Goal: Feedback & Contribution: Submit feedback/report problem

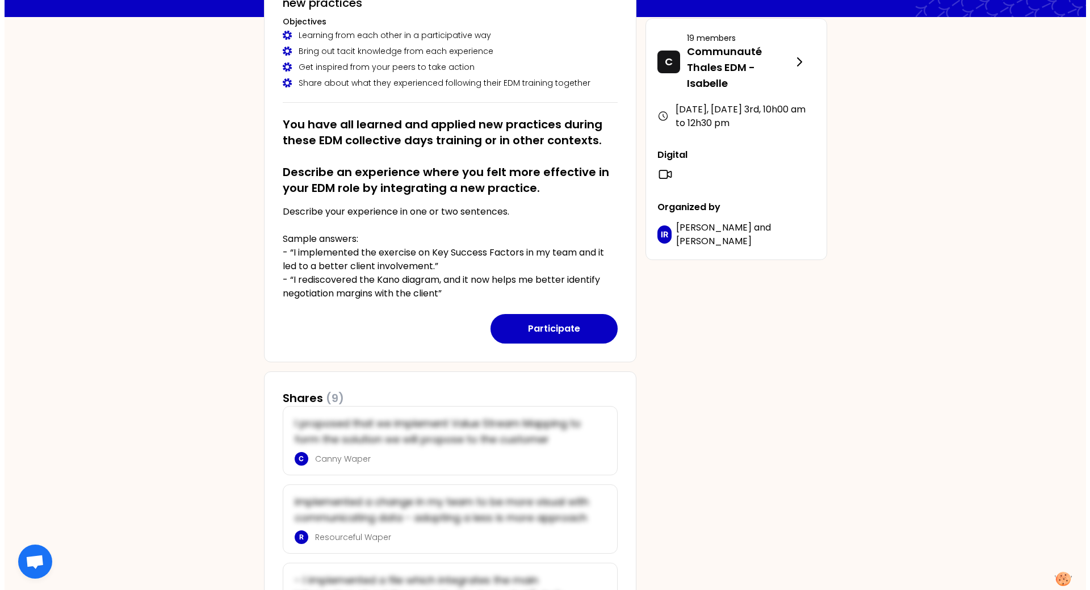
scroll to position [114, 0]
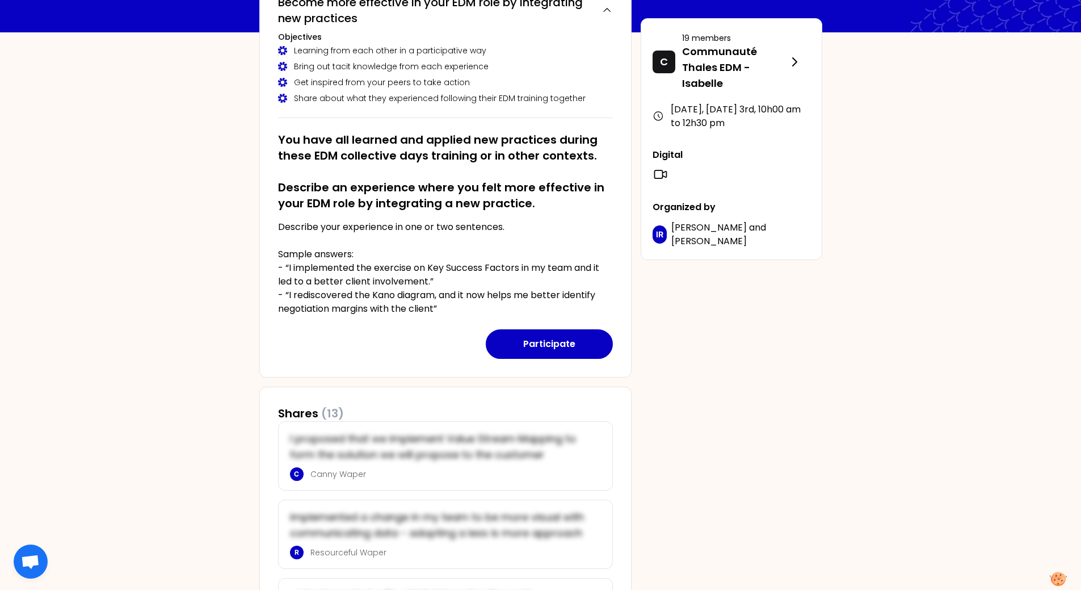
drag, startPoint x: 891, startPoint y: 246, endPoint x: 834, endPoint y: 246, distance: 57.3
click at [581, 317] on button "Participate" at bounding box center [549, 344] width 127 height 30
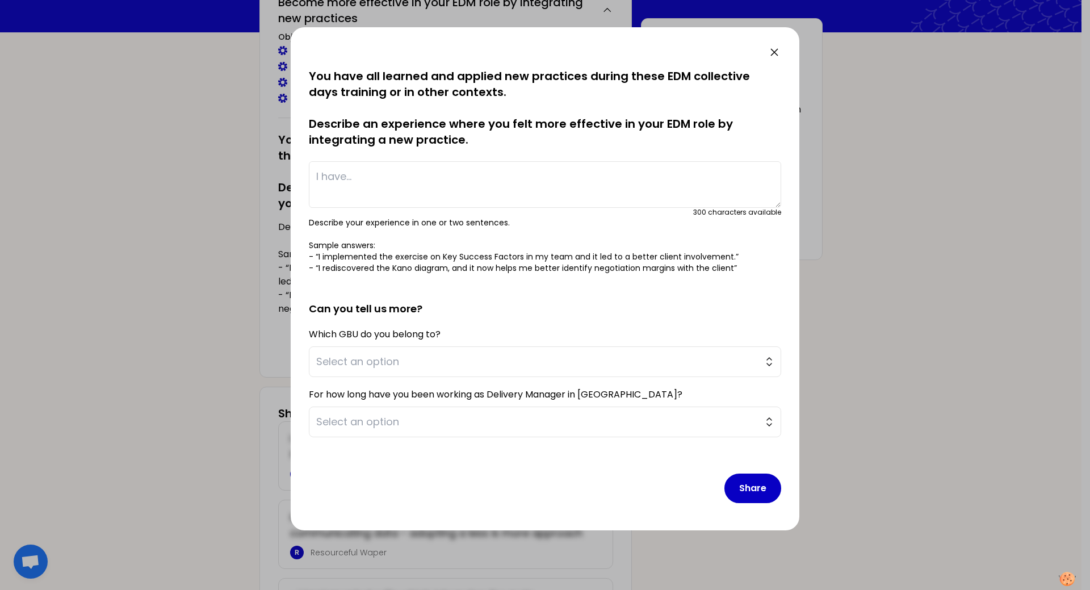
click at [402, 183] on textarea at bounding box center [545, 184] width 472 height 47
paste textarea "I implement the extensive use of JIRA for System level. We develop together in …"
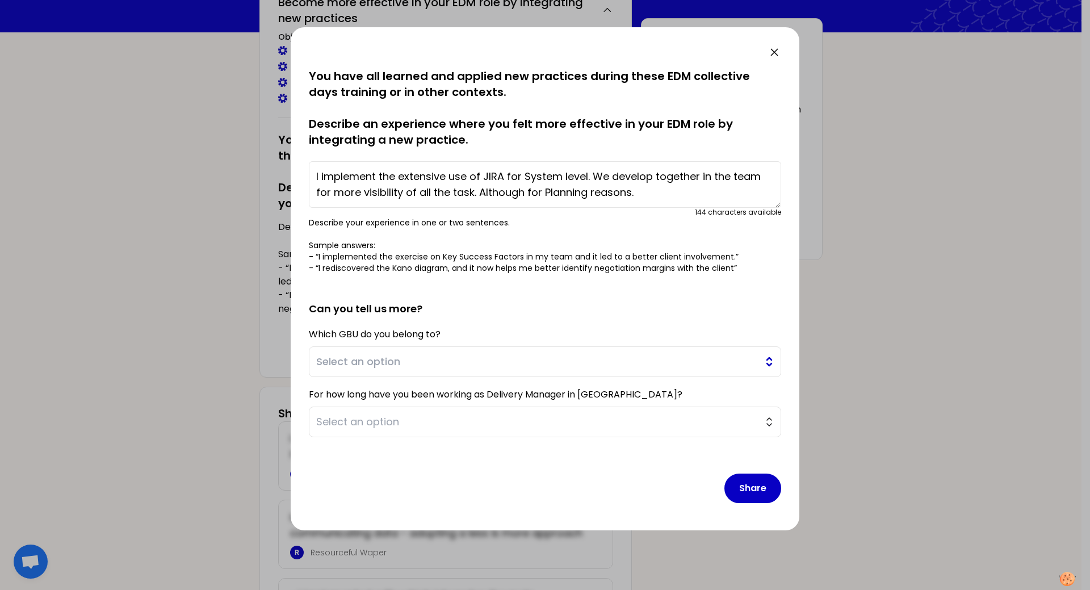
type textarea "I implement the extensive use of JIRA for System level. We develop together in …"
click at [400, 317] on span "Select an option" at bounding box center [537, 362] width 442 height 16
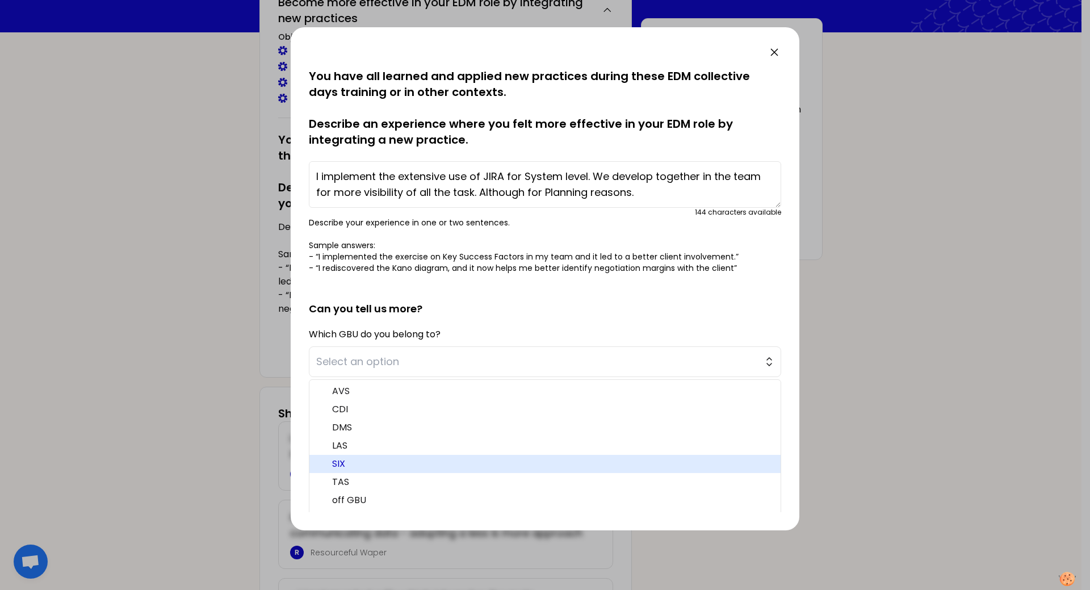
click at [360, 317] on span "SIX" at bounding box center [551, 464] width 439 height 14
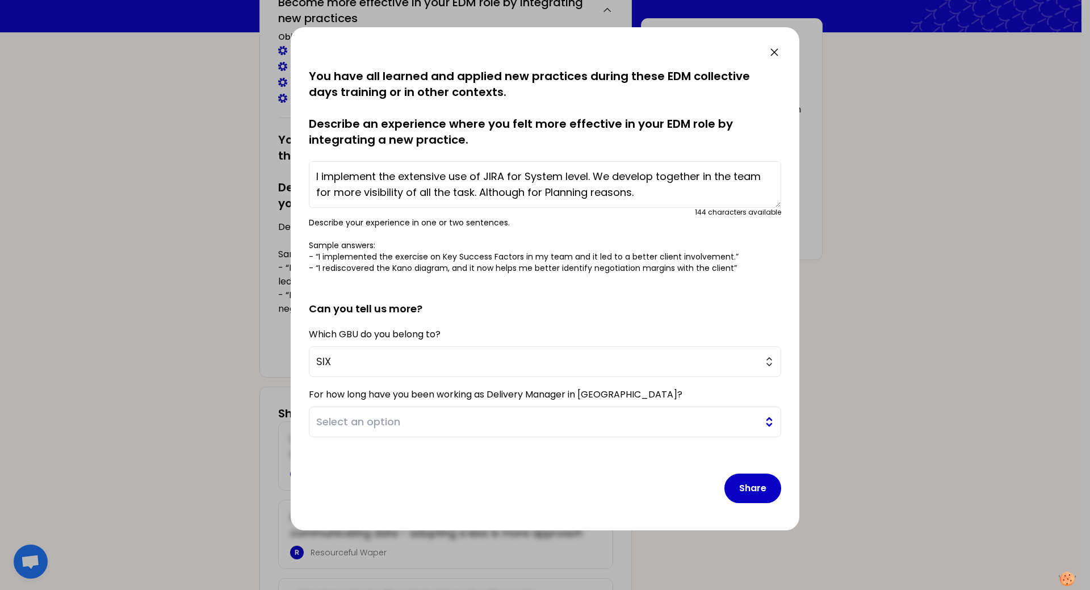
click at [412, 317] on span "Select an option" at bounding box center [537, 422] width 442 height 16
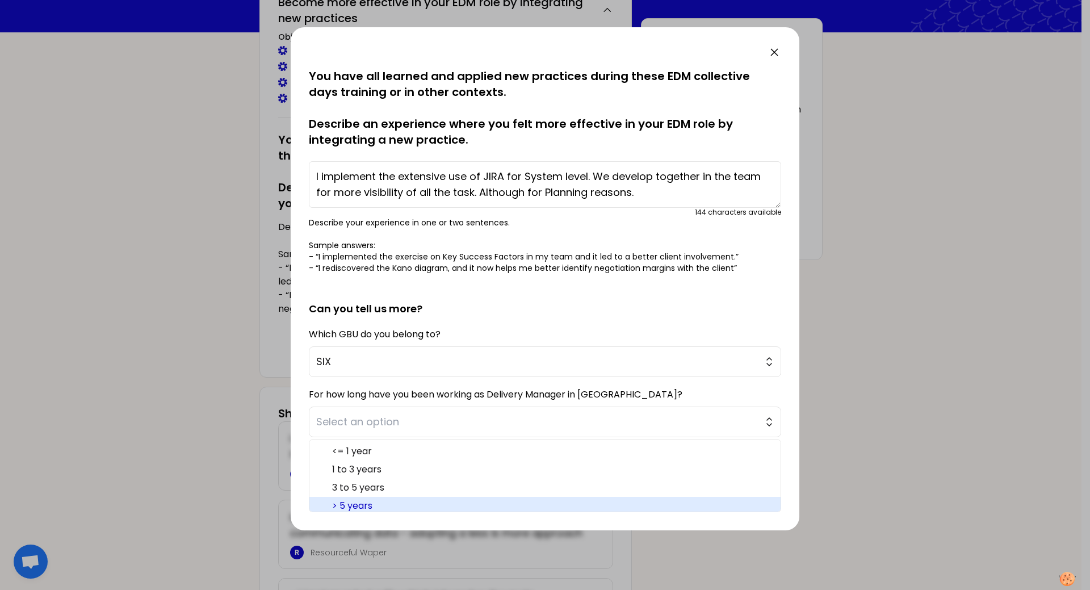
click at [371, 317] on span "> 5 years" at bounding box center [551, 506] width 439 height 14
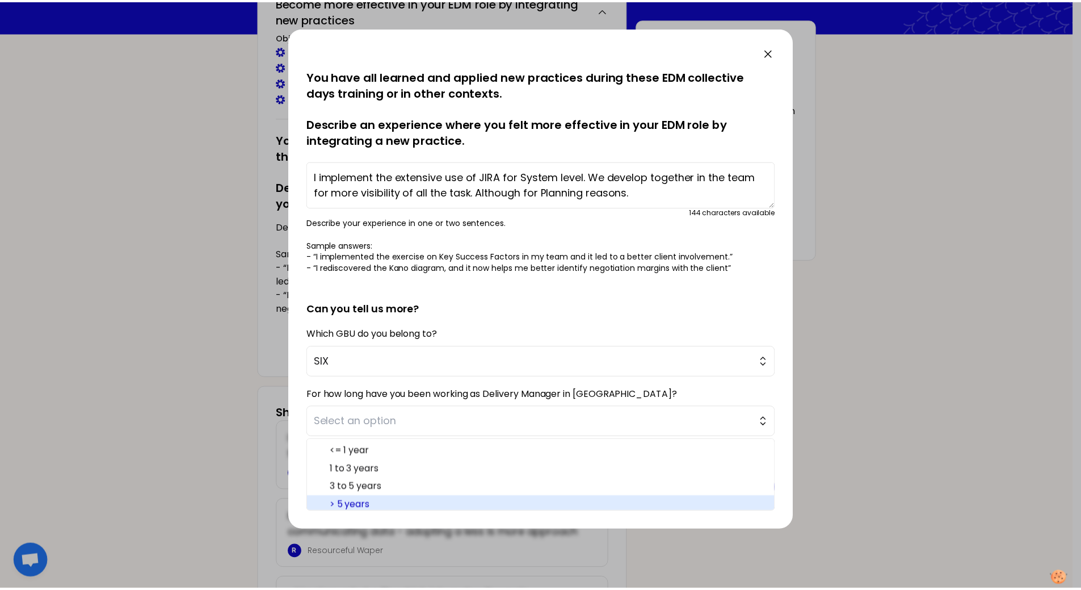
scroll to position [0, 0]
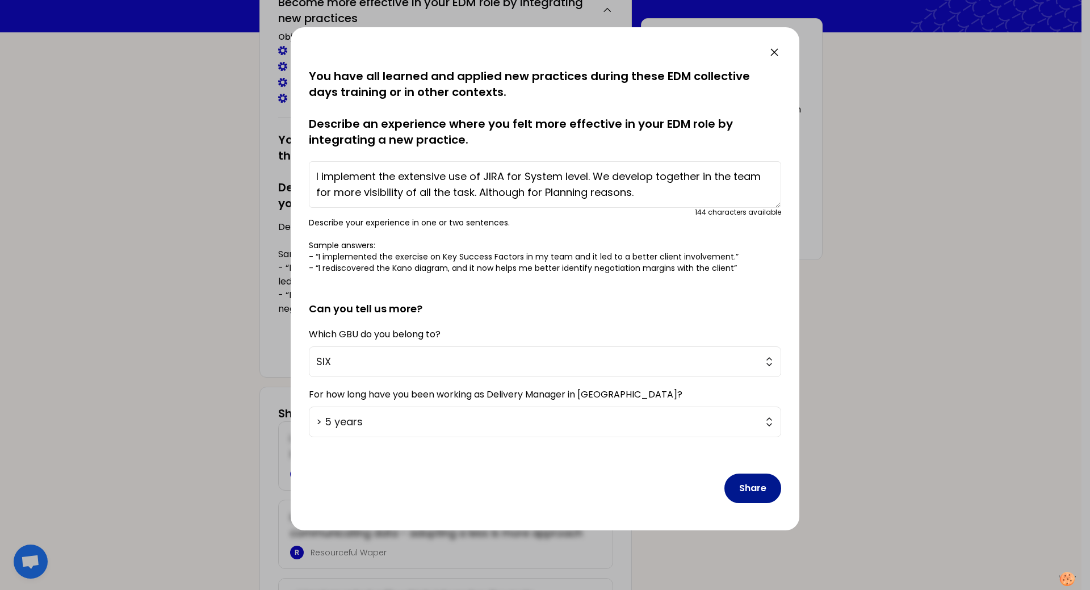
click at [717, 317] on button "Share" at bounding box center [752, 488] width 57 height 30
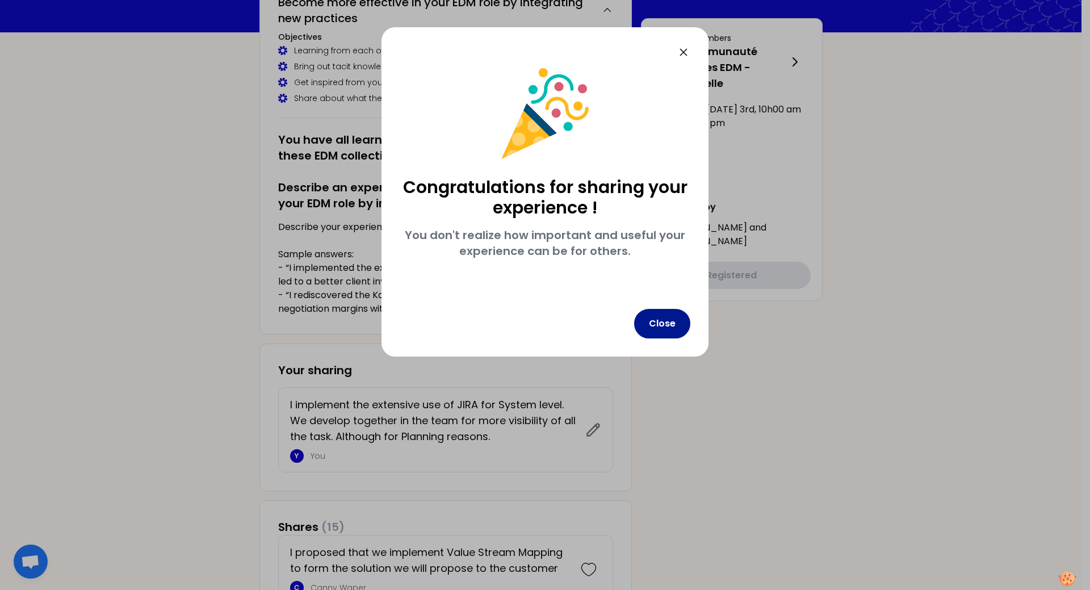
click at [669, 317] on button "Close" at bounding box center [662, 324] width 56 height 30
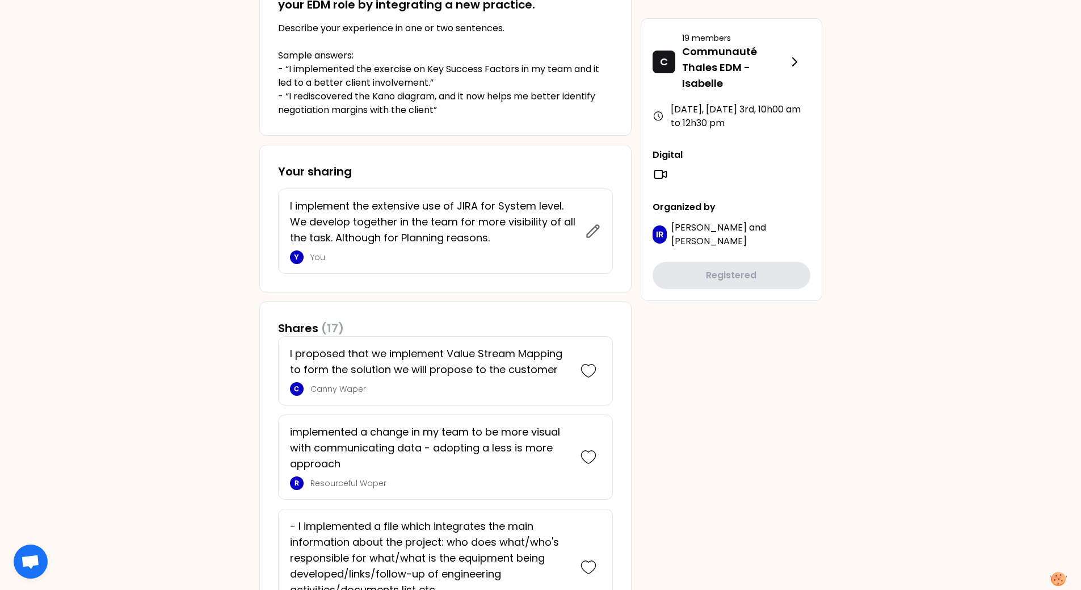
scroll to position [310, 0]
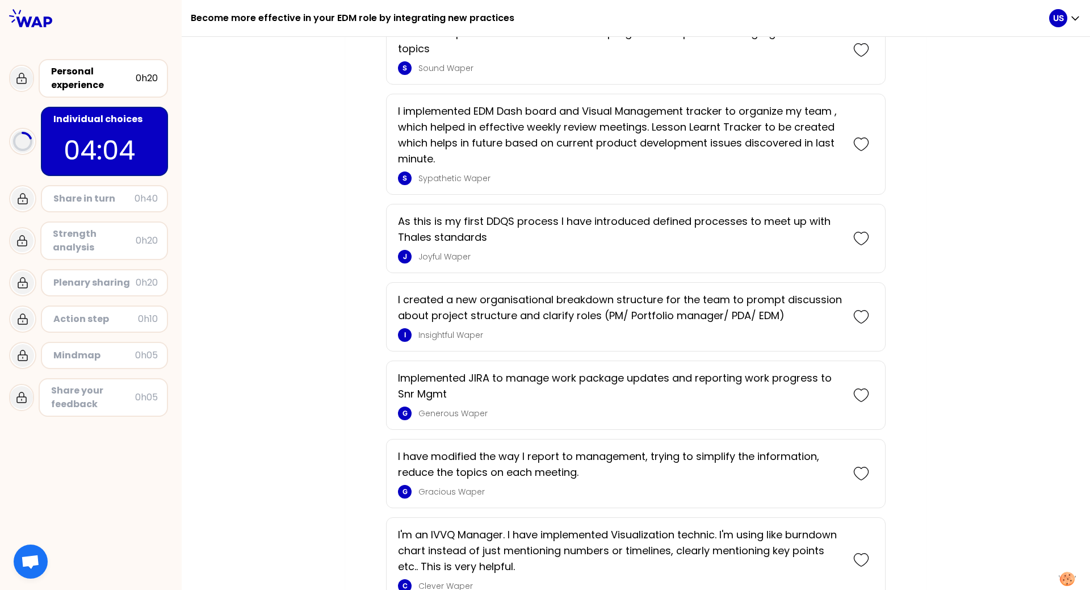
scroll to position [1031, 0]
click at [717, 313] on icon at bounding box center [861, 316] width 16 height 16
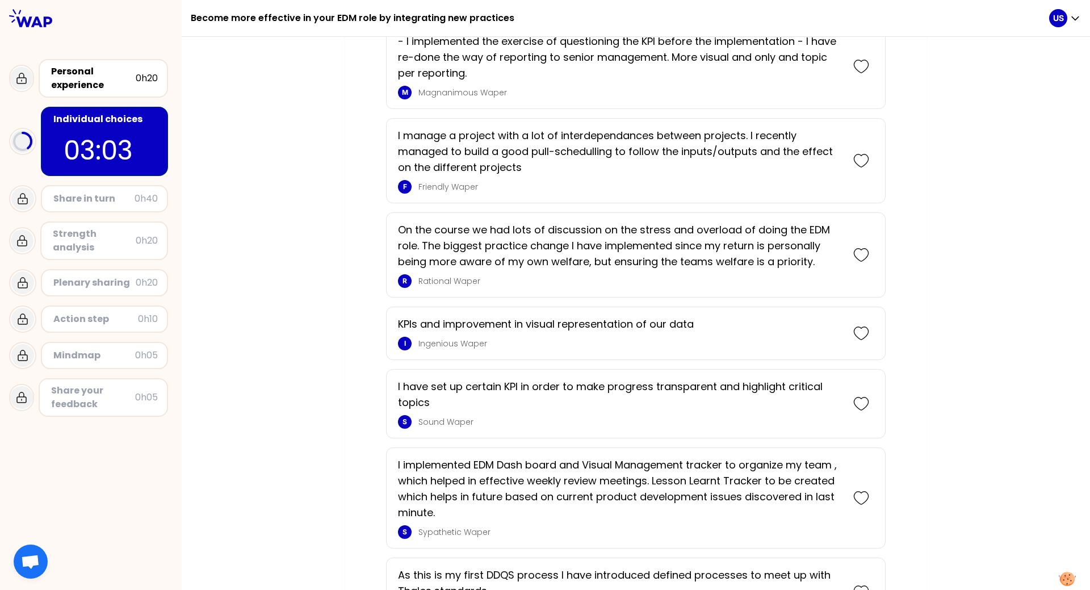
scroll to position [732, 0]
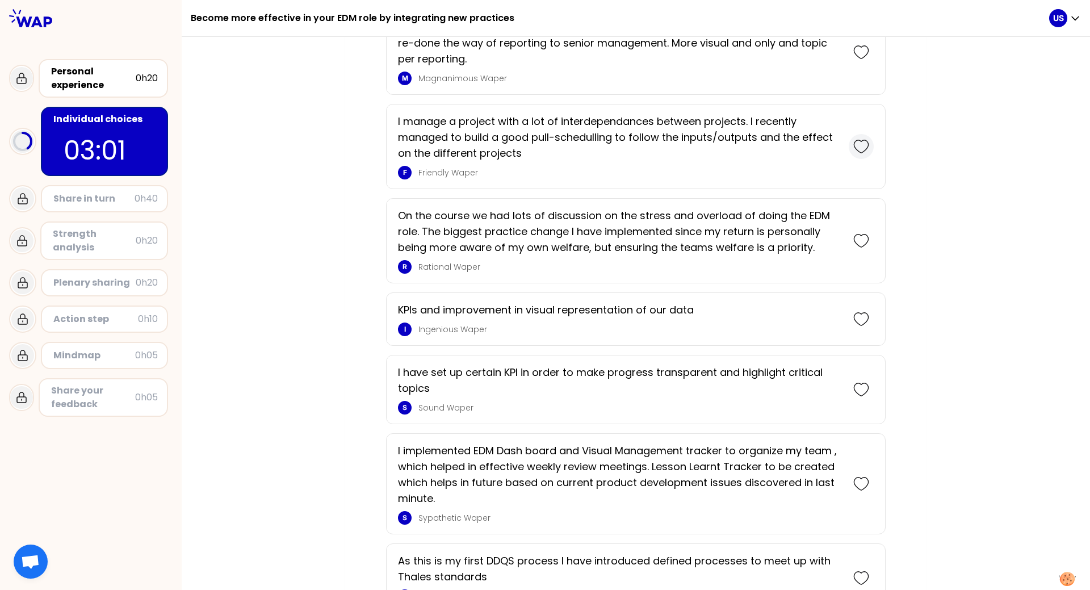
click at [717, 142] on icon at bounding box center [861, 146] width 16 height 16
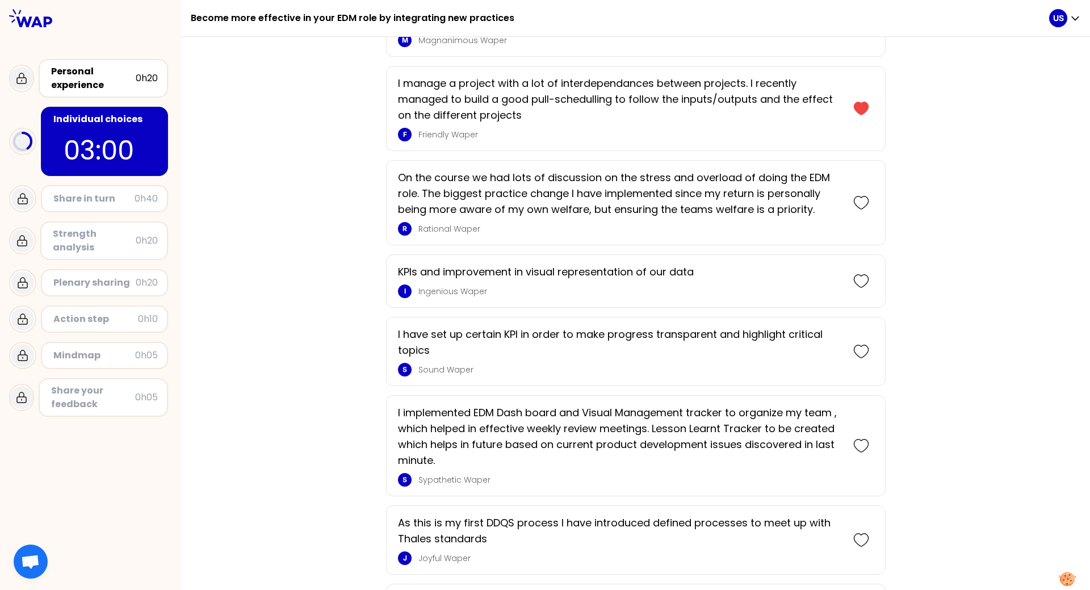
scroll to position [883, 0]
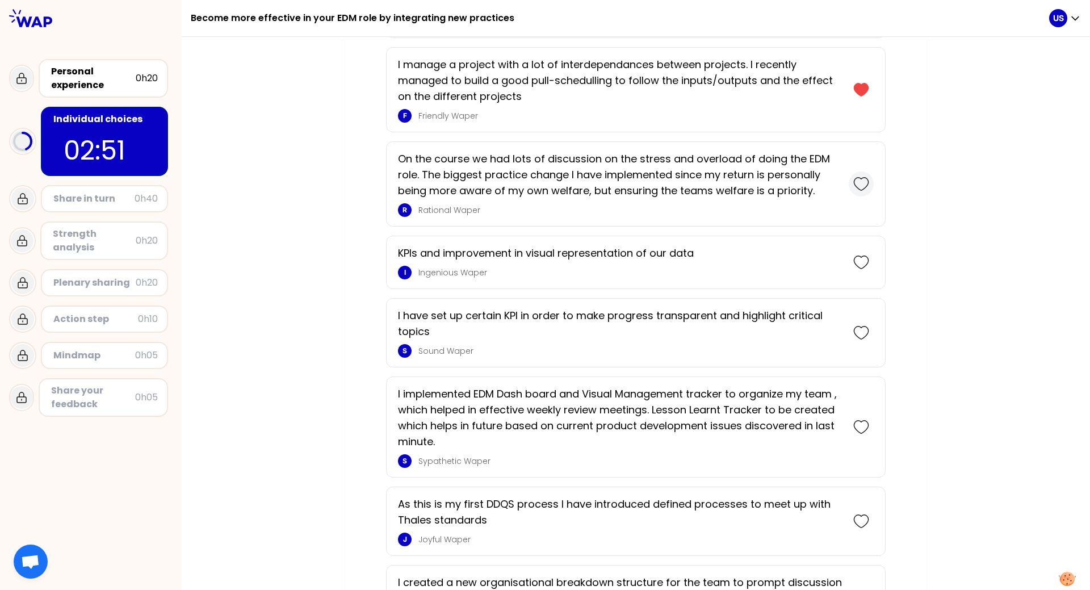
click at [717, 183] on icon at bounding box center [861, 184] width 16 height 16
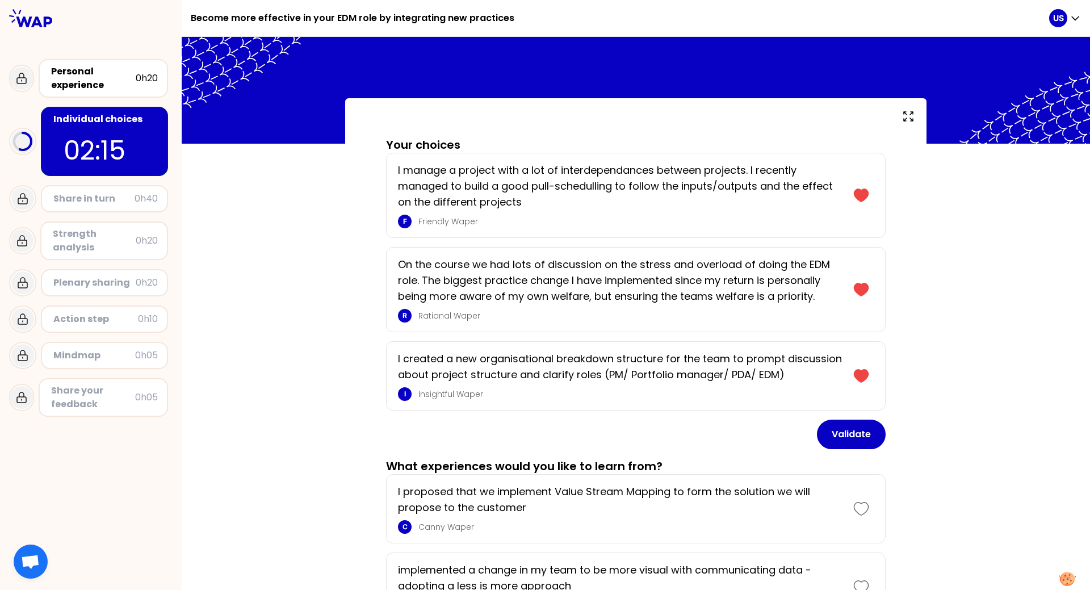
scroll to position [0, 0]
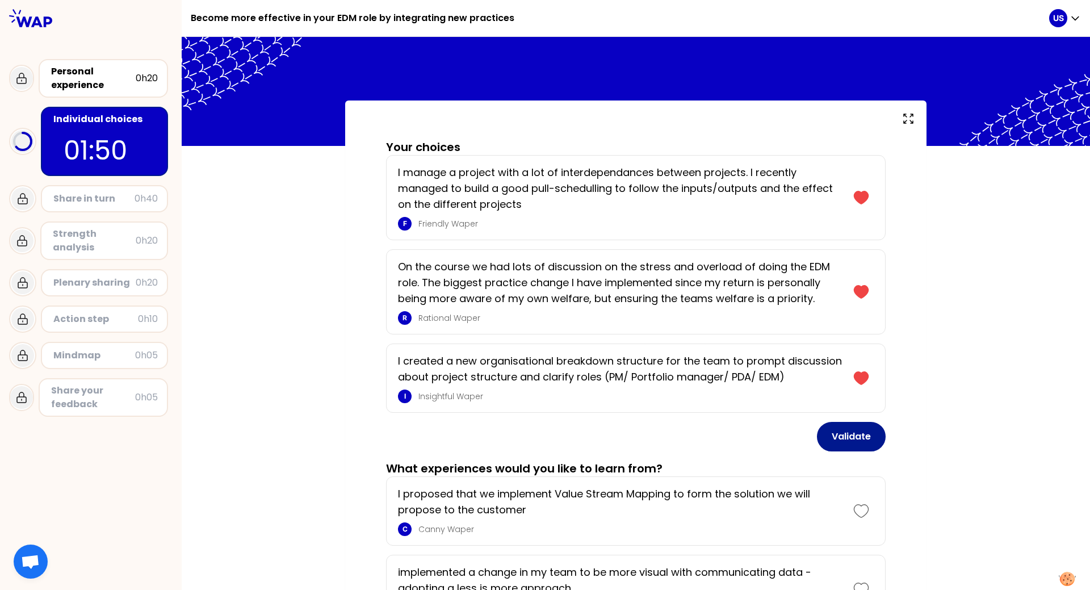
click at [717, 317] on button "Validate" at bounding box center [851, 437] width 69 height 30
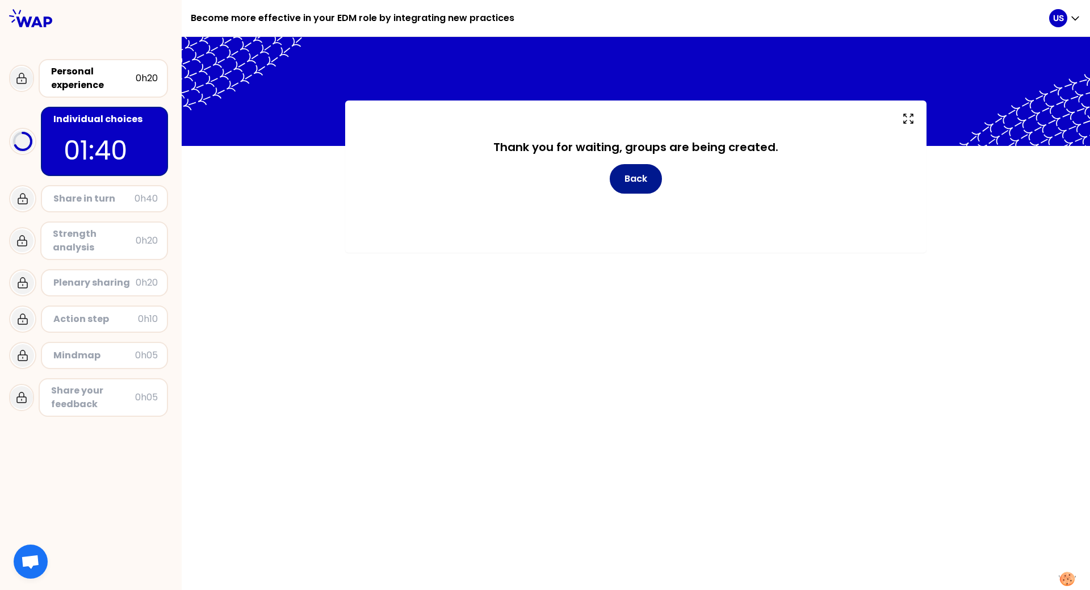
click at [634, 172] on button "Back" at bounding box center [636, 179] width 52 height 30
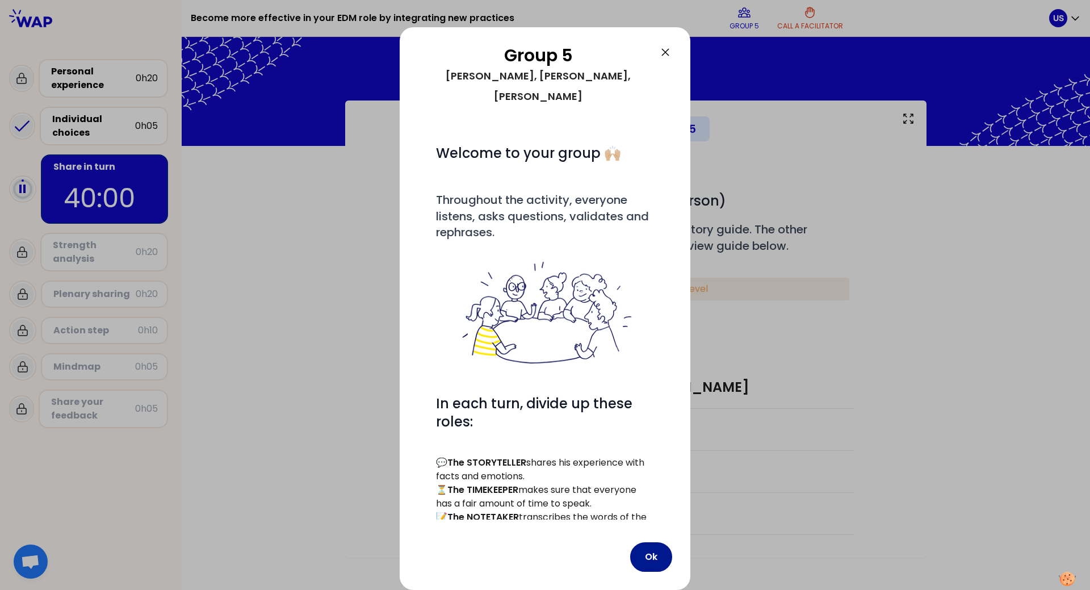
click at [646, 317] on button "Ok" at bounding box center [651, 557] width 42 height 30
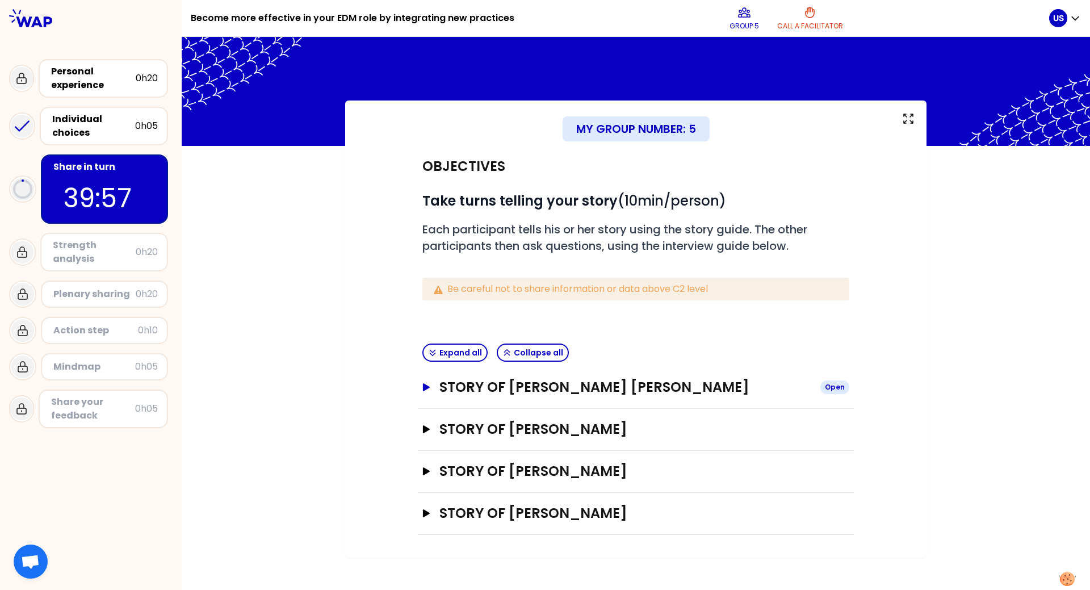
click at [424, 317] on icon "button" at bounding box center [426, 387] width 7 height 8
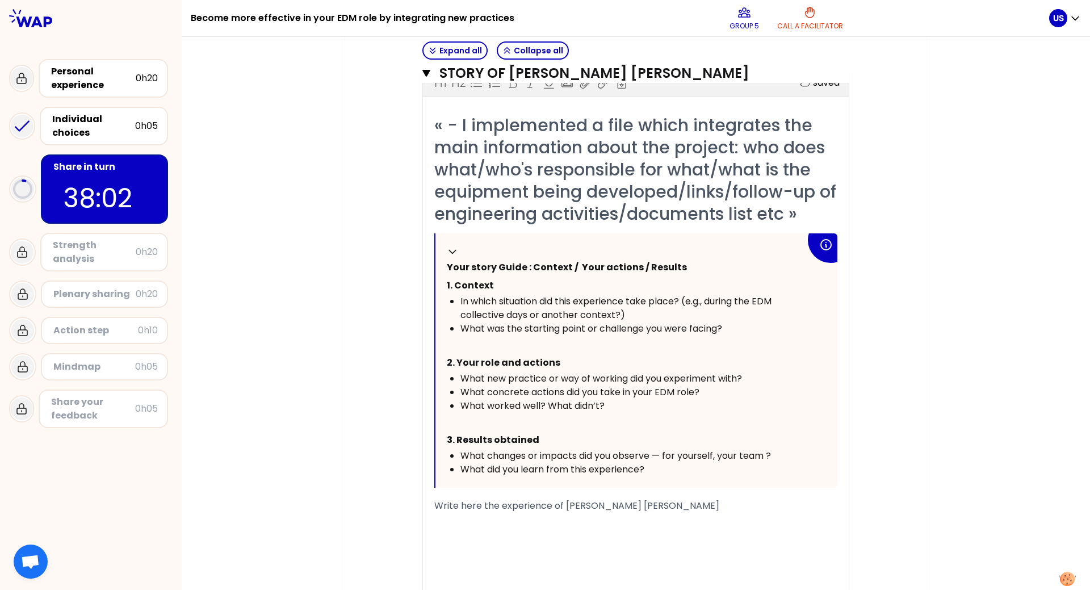
scroll to position [348, 0]
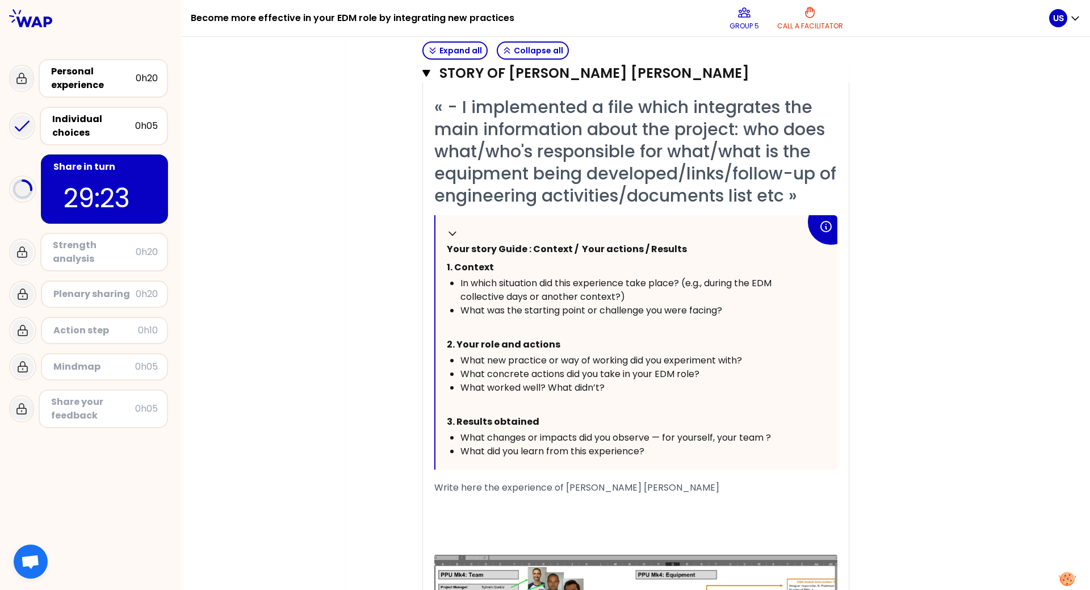
click at [494, 317] on span "Write here the experience of [PERSON_NAME] [PERSON_NAME]" at bounding box center [576, 487] width 285 height 13
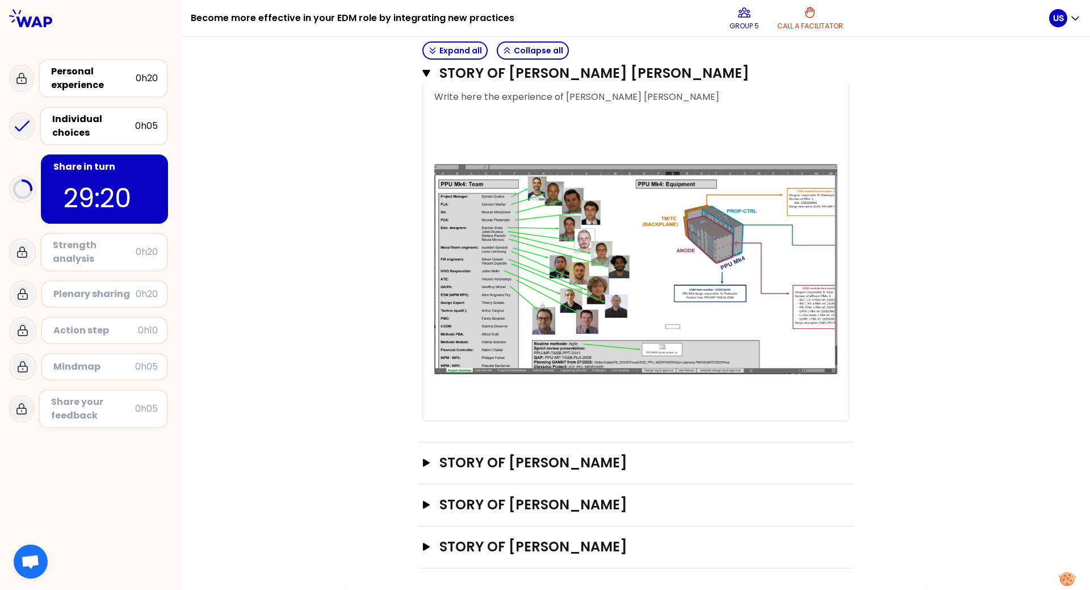
scroll to position [740, 0]
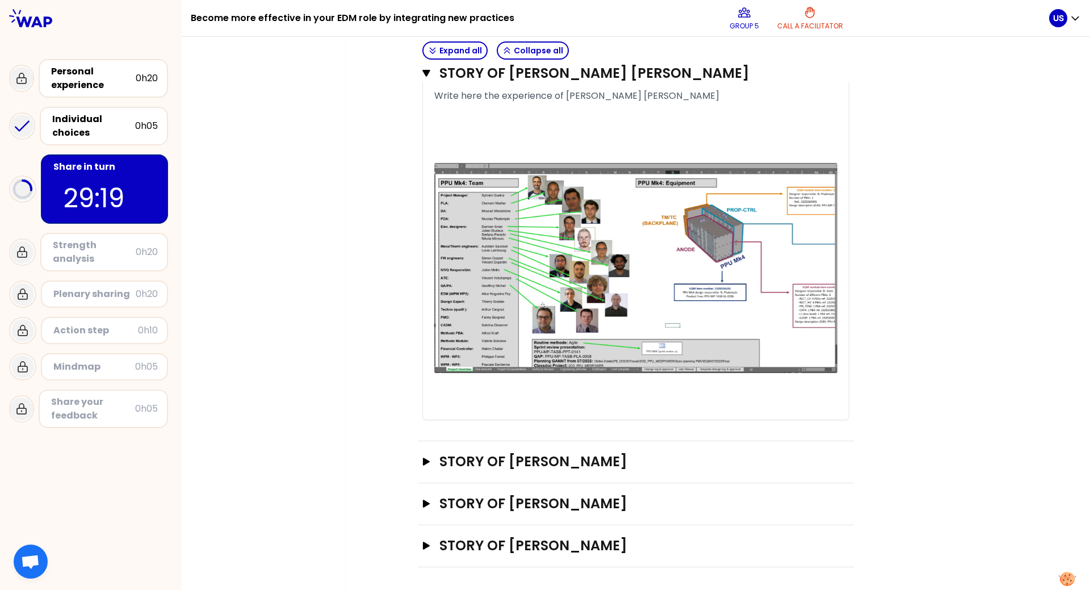
click at [496, 317] on div "﻿" at bounding box center [635, 413] width 403 height 14
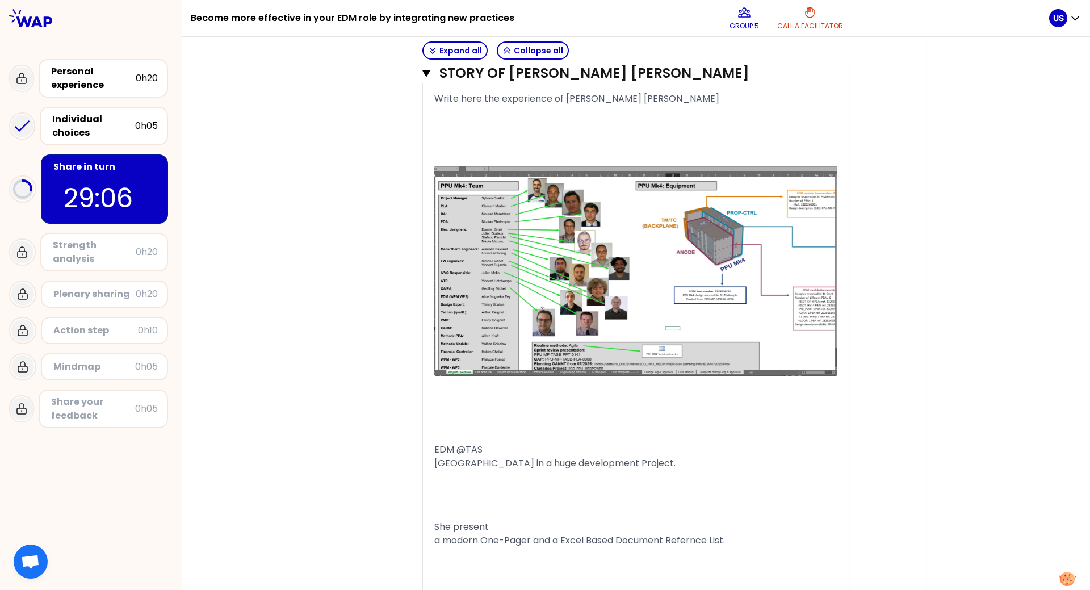
scroll to position [738, 0]
drag, startPoint x: 522, startPoint y: 457, endPoint x: 422, endPoint y: 440, distance: 101.9
click at [423, 317] on div "« - I implemented a file which integrates the main information about the projec…" at bounding box center [636, 191] width 426 height 969
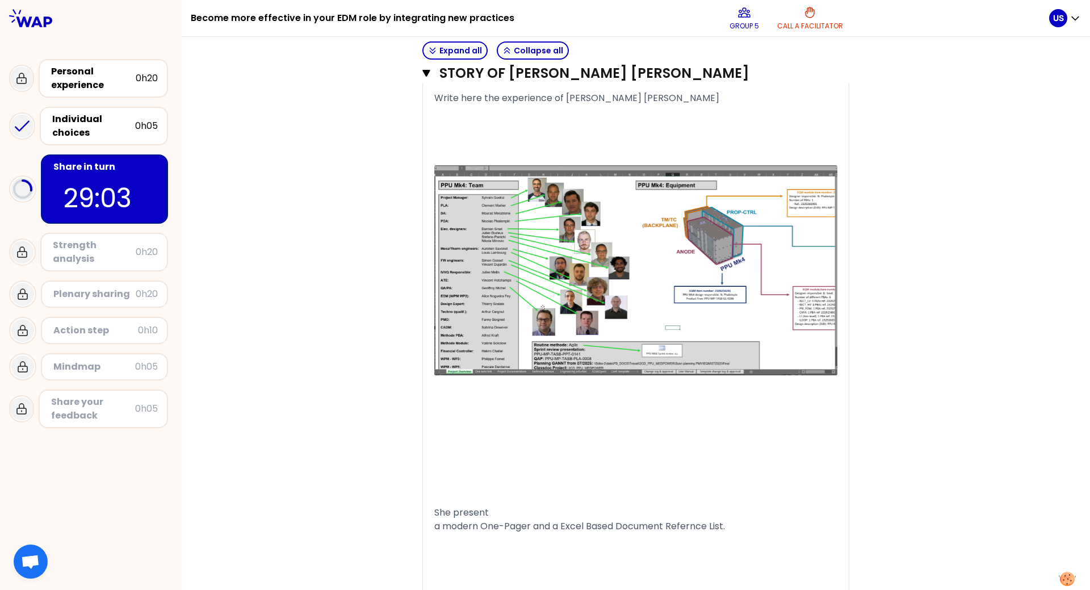
click at [434, 317] on p at bounding box center [635, 416] width 403 height 45
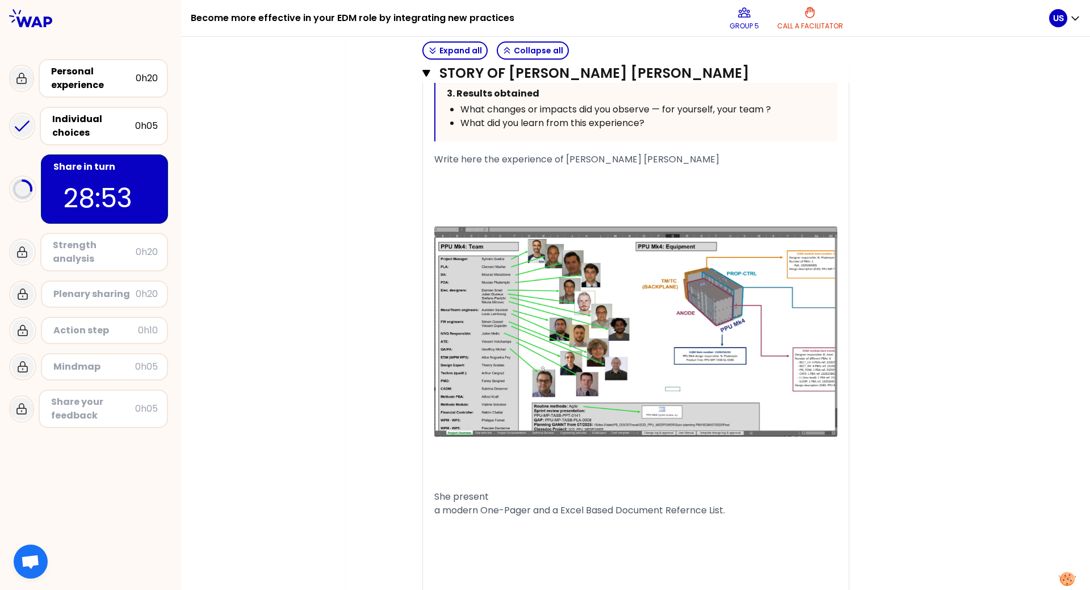
scroll to position [681, 0]
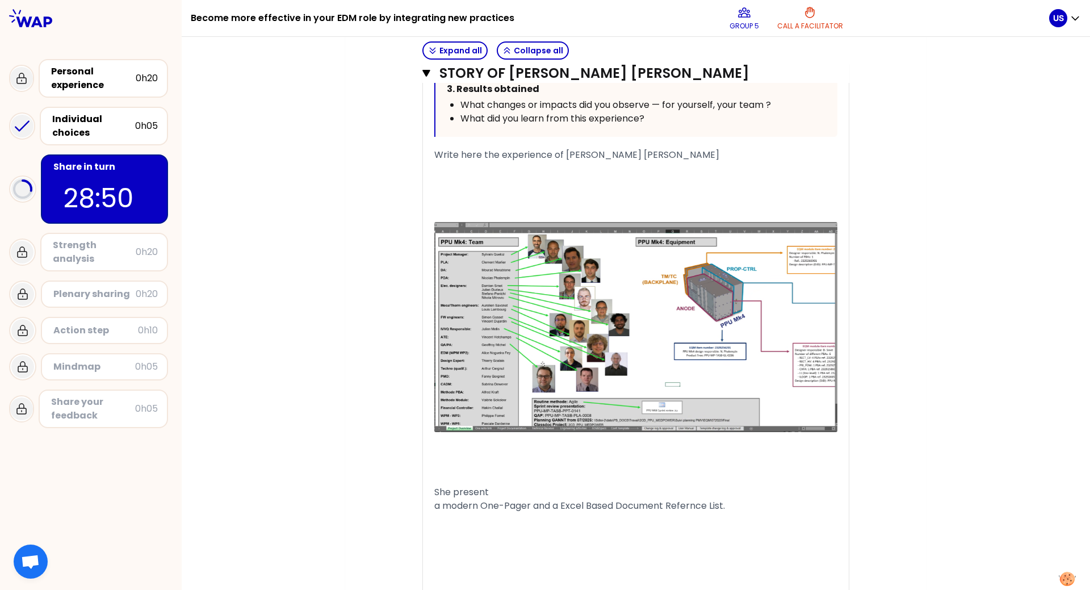
click at [434, 317] on p at bounding box center [635, 467] width 403 height 32
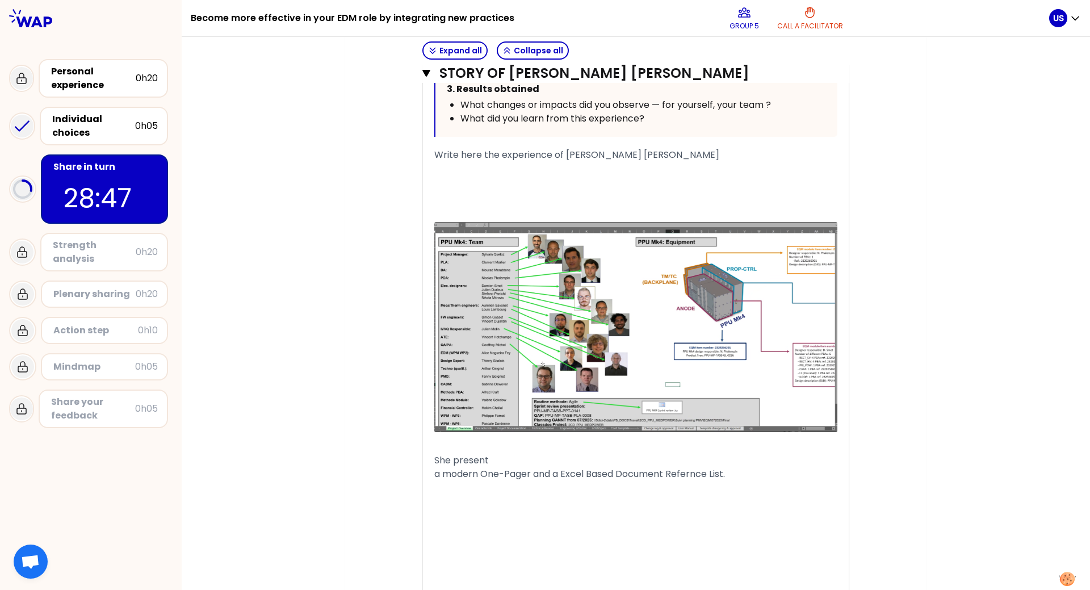
click at [499, 317] on p "She present a modern One-Pager and a Excel Based Document Refernce List." at bounding box center [635, 467] width 403 height 32
click at [585, 317] on span "She present a modern One-Pager and a Excel Based Document Refernce List." at bounding box center [607, 460] width 347 height 13
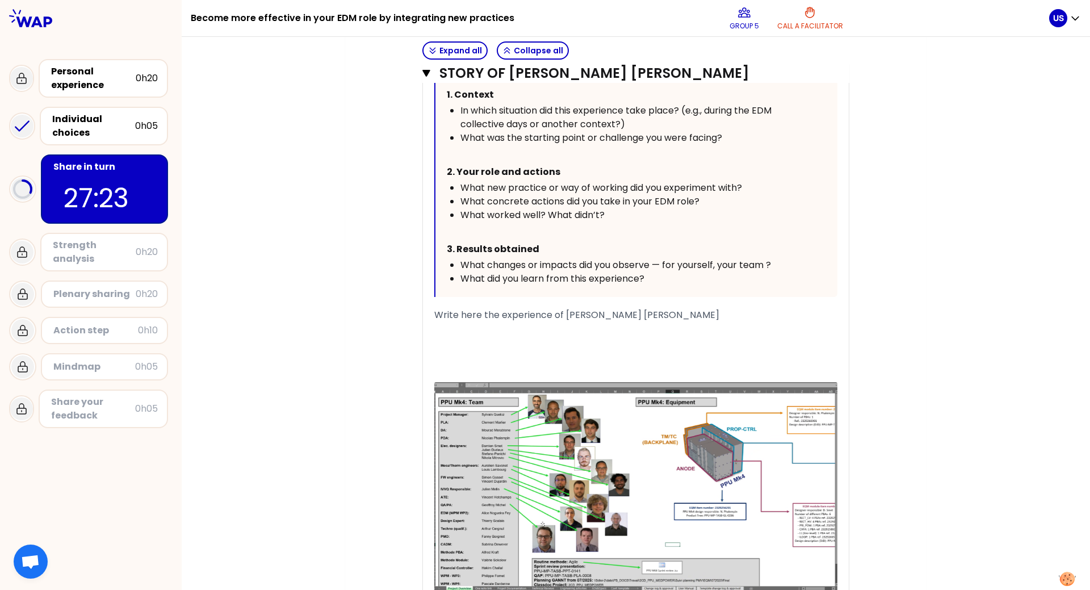
scroll to position [511, 0]
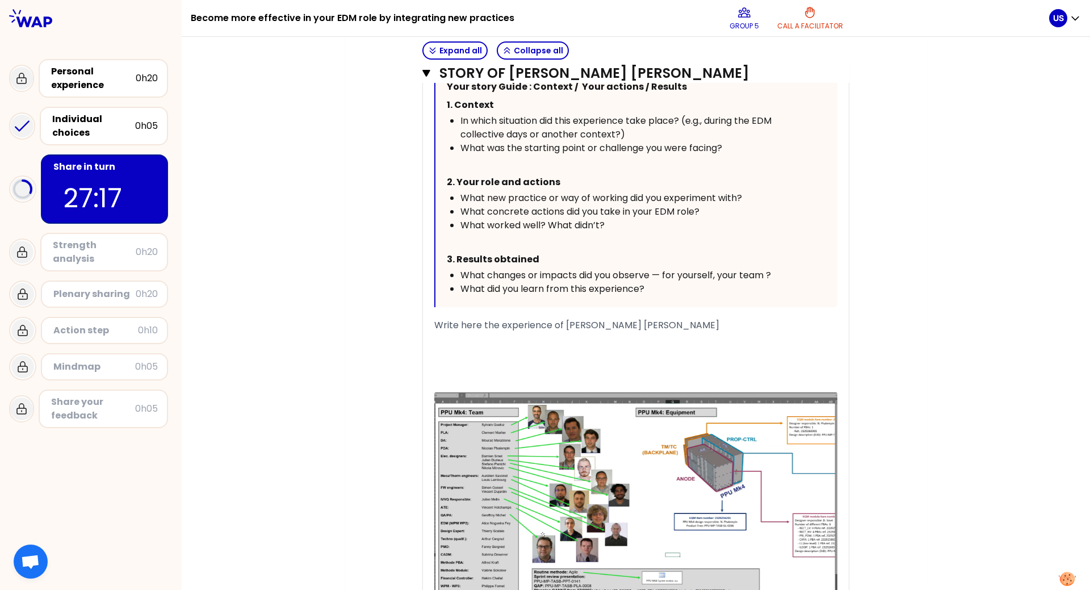
click at [456, 317] on div "﻿" at bounding box center [635, 339] width 403 height 14
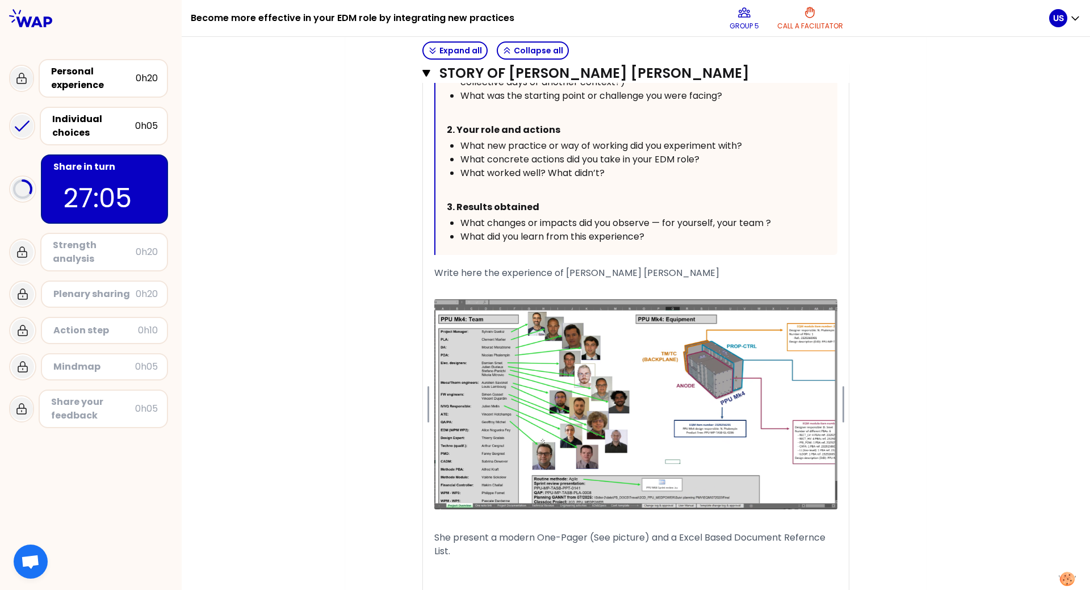
scroll to position [624, 0]
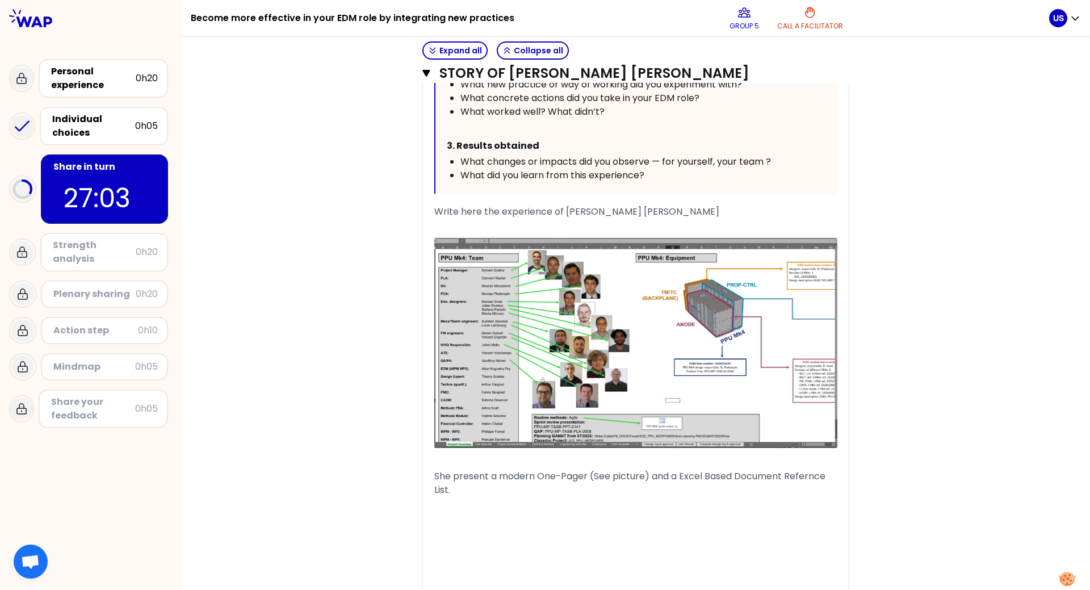
click at [475, 317] on p "She present a modern One-Pager (See picture) and a Excel Based Document Refernc…" at bounding box center [635, 483] width 403 height 32
click at [660, 207] on div "Write here the experience of [PERSON_NAME] [PERSON_NAME]" at bounding box center [635, 212] width 403 height 14
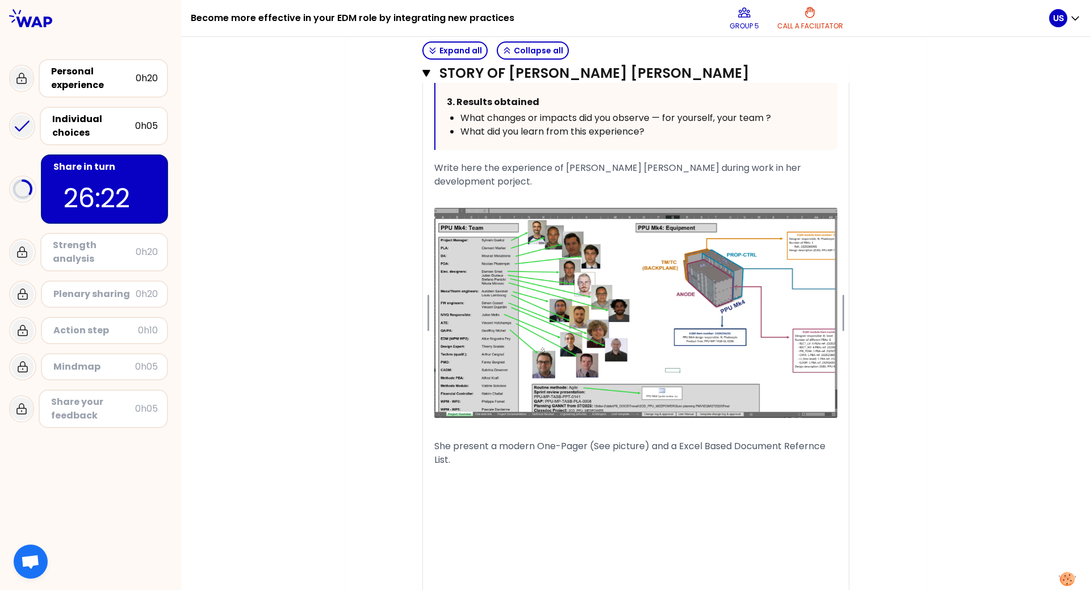
scroll to position [738, 0]
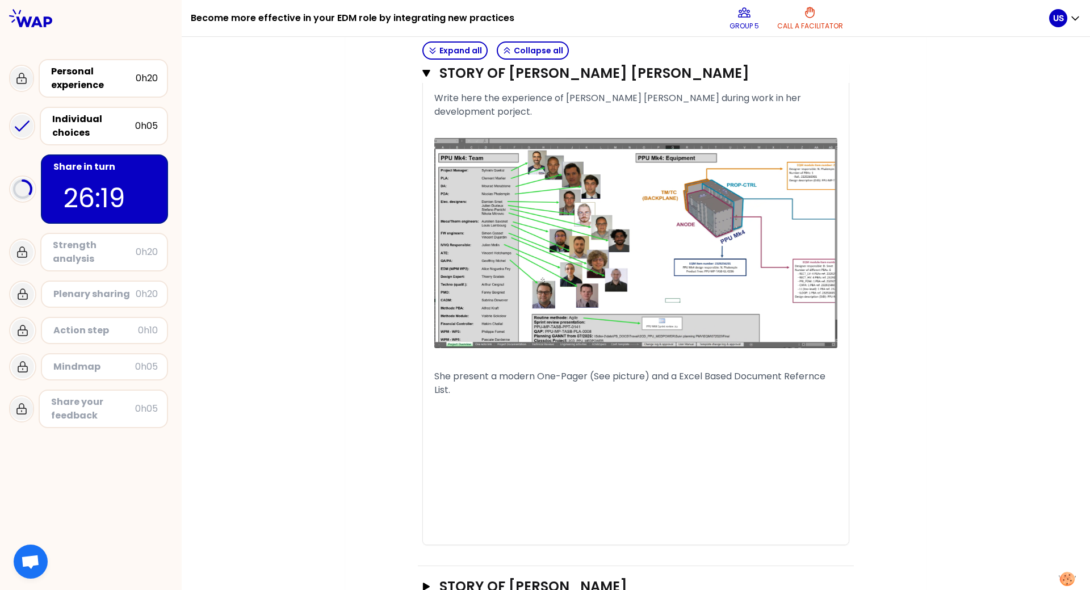
click at [516, 317] on p at bounding box center [635, 467] width 403 height 100
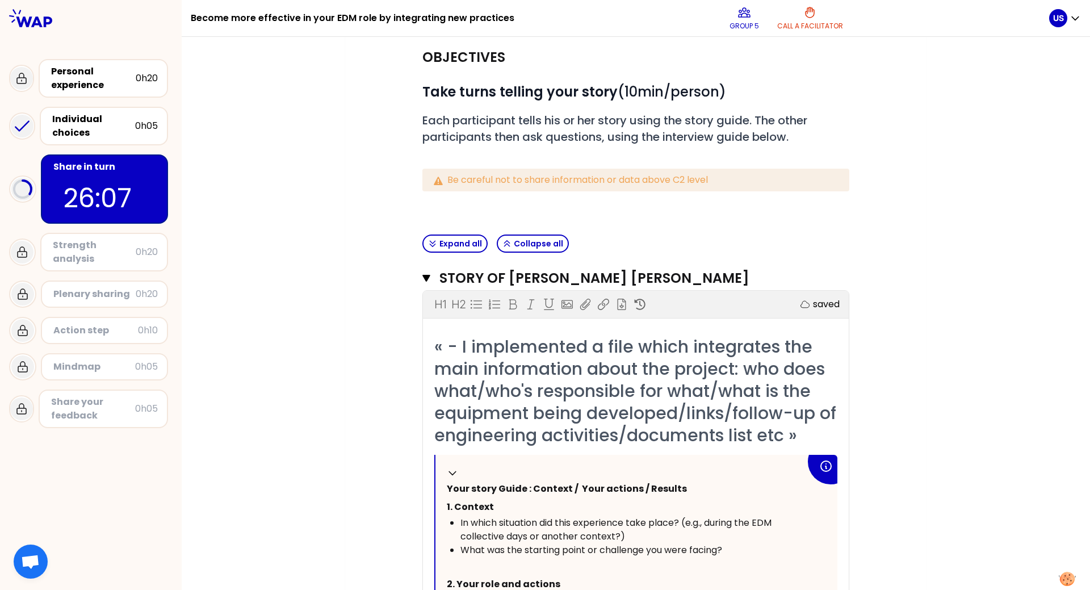
scroll to position [114, 0]
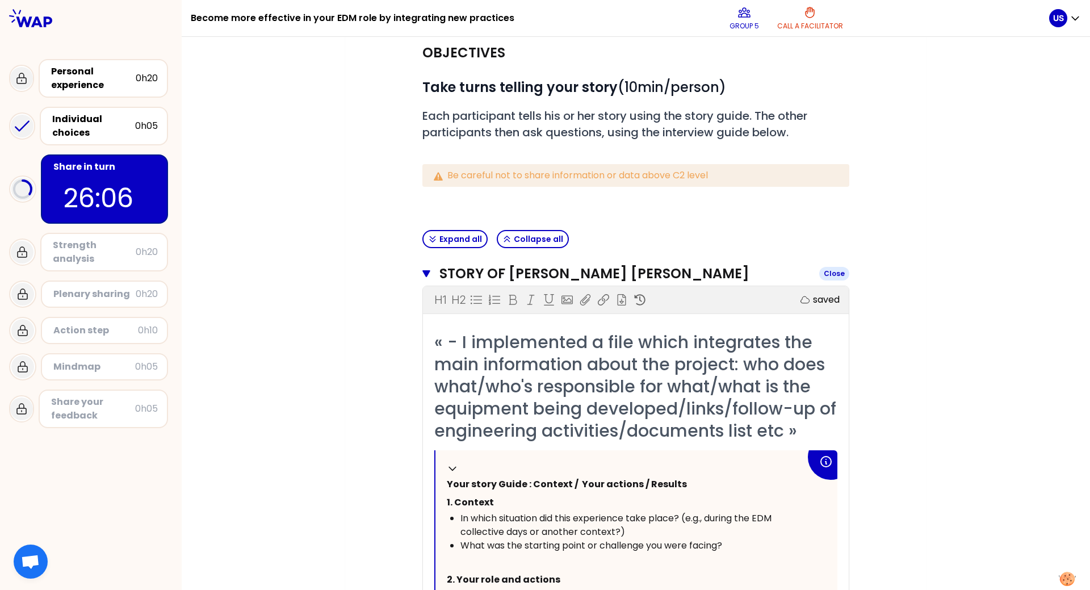
click at [422, 270] on icon "button" at bounding box center [426, 273] width 8 height 7
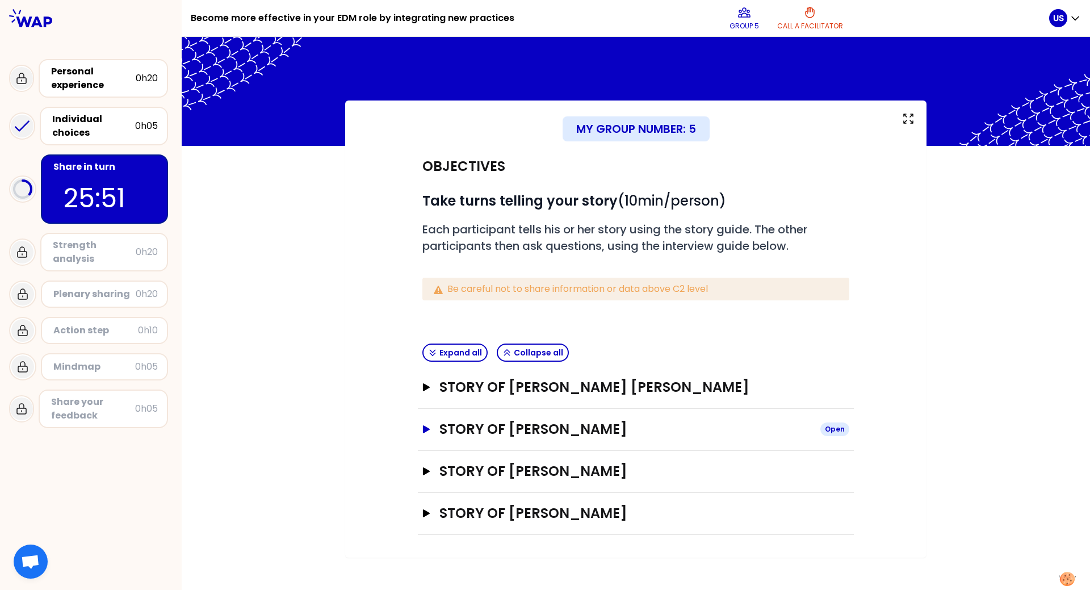
click at [426, 317] on icon "button" at bounding box center [426, 429] width 7 height 8
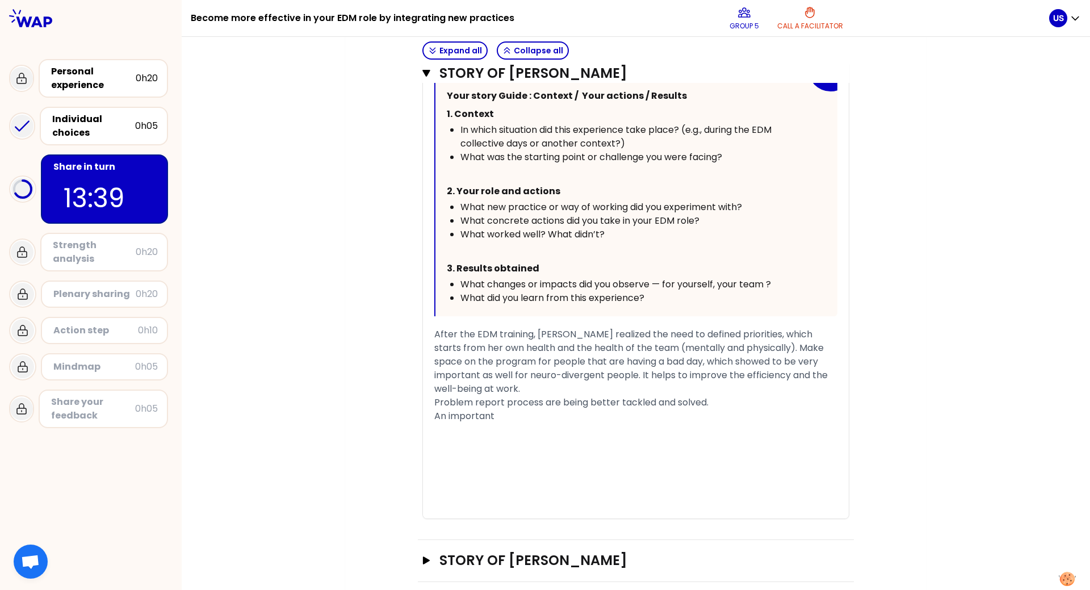
scroll to position [568, 0]
click at [422, 72] on icon "button" at bounding box center [426, 73] width 8 height 7
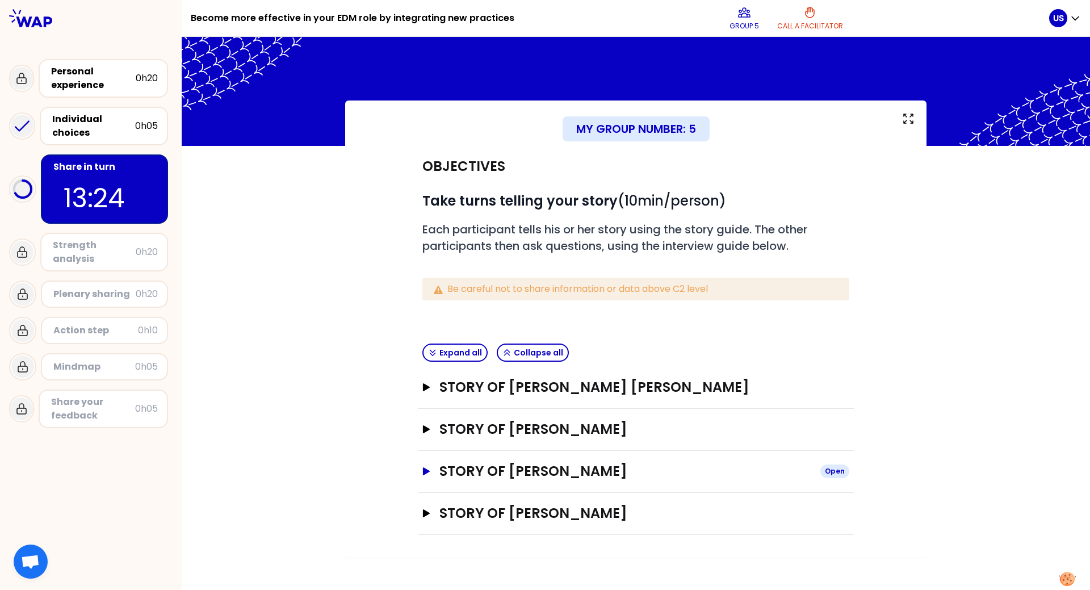
click at [425, 317] on icon "button" at bounding box center [426, 471] width 7 height 8
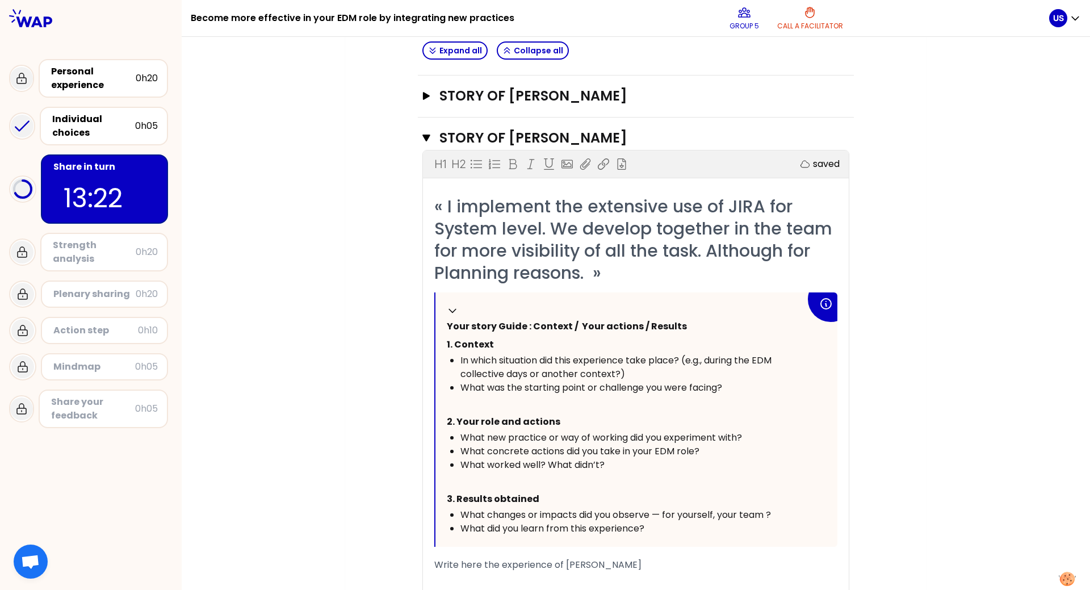
scroll to position [397, 0]
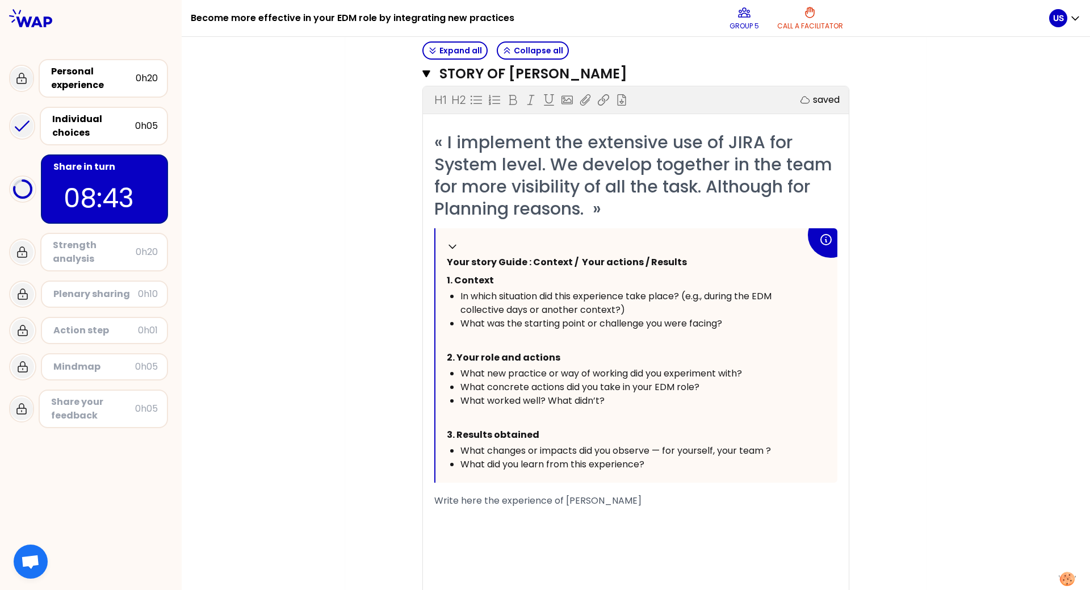
click at [528, 317] on div "﻿" at bounding box center [635, 542] width 403 height 14
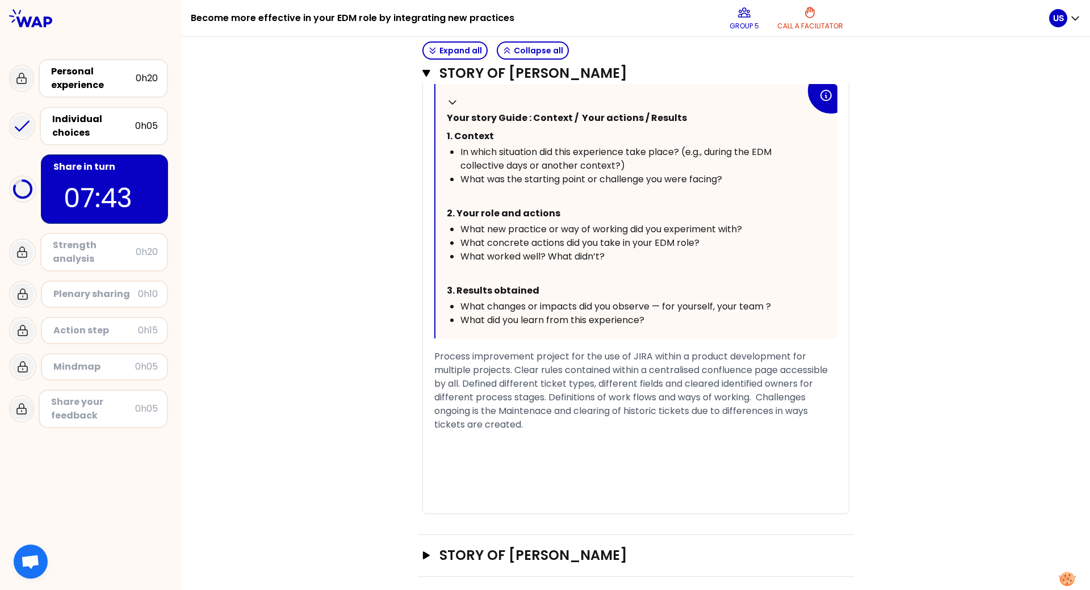
scroll to position [522, 0]
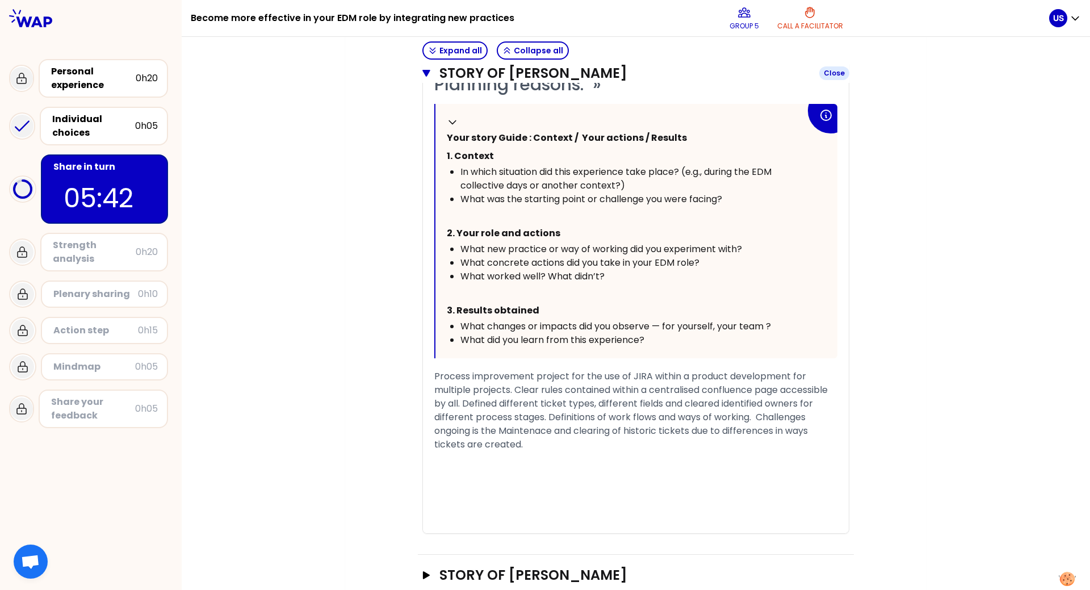
click at [422, 73] on icon "button" at bounding box center [426, 73] width 8 height 7
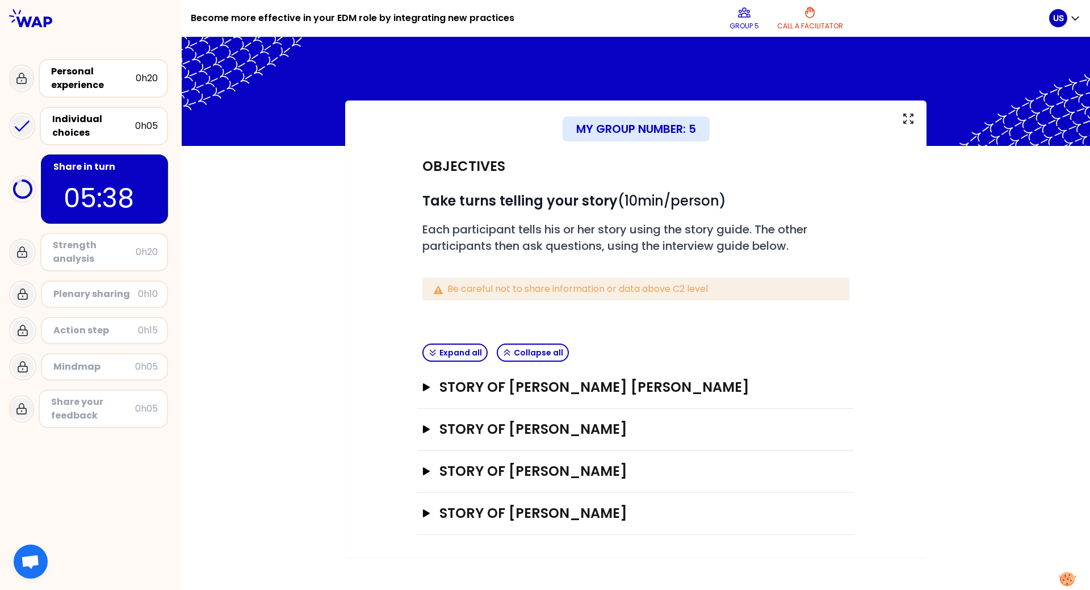
drag, startPoint x: 430, startPoint y: 469, endPoint x: 430, endPoint y: 458, distance: 11.4
click at [430, 317] on icon "button" at bounding box center [426, 471] width 9 height 8
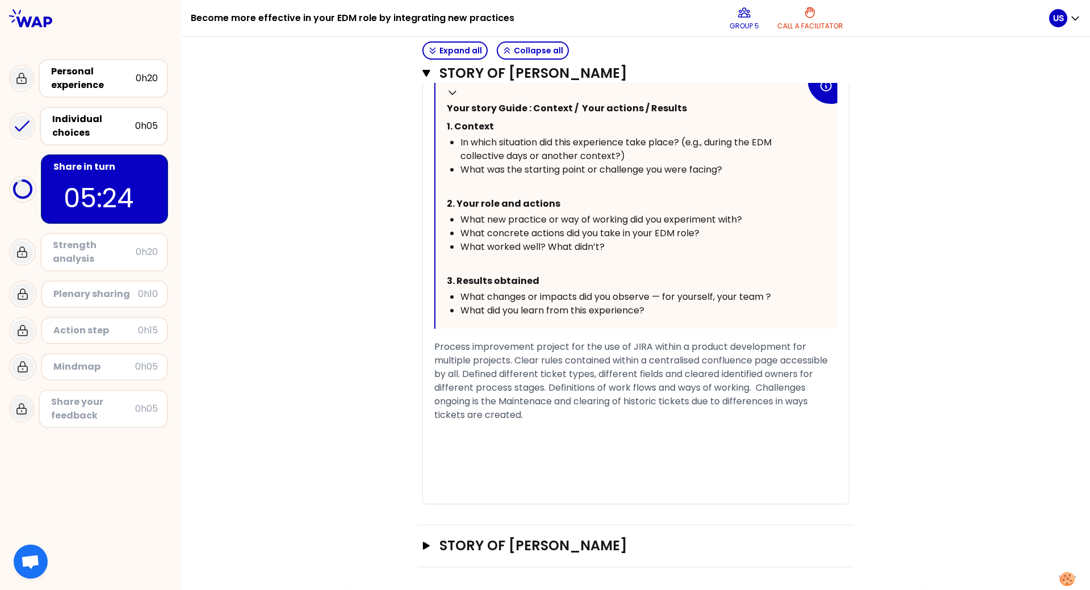
scroll to position [578, 0]
click at [557, 317] on div "Process improvement project for the use of JIRA within a product development fo…" at bounding box center [635, 381] width 403 height 82
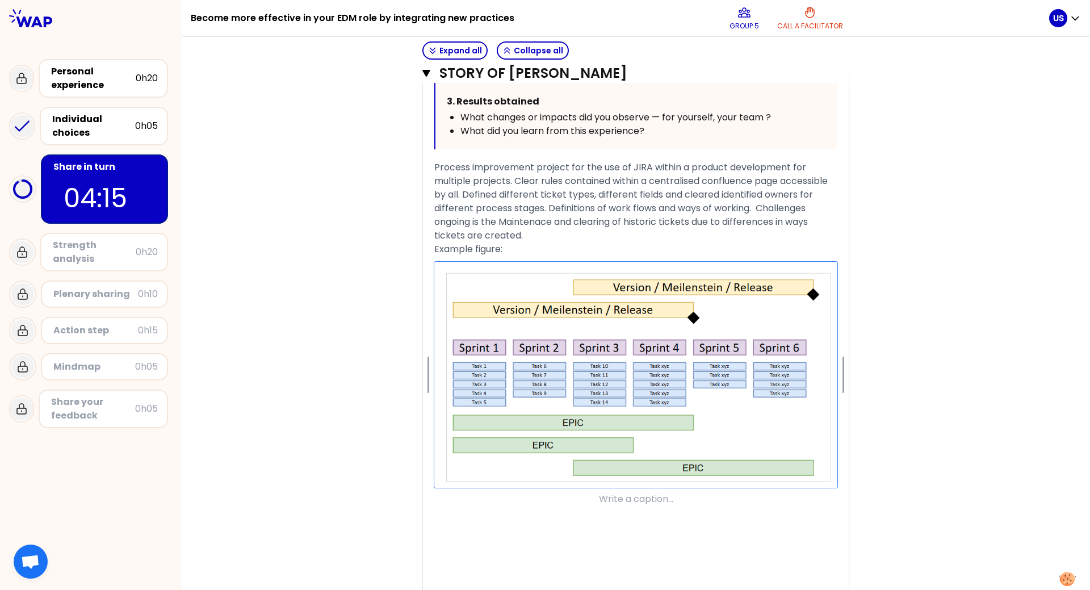
scroll to position [739, 0]
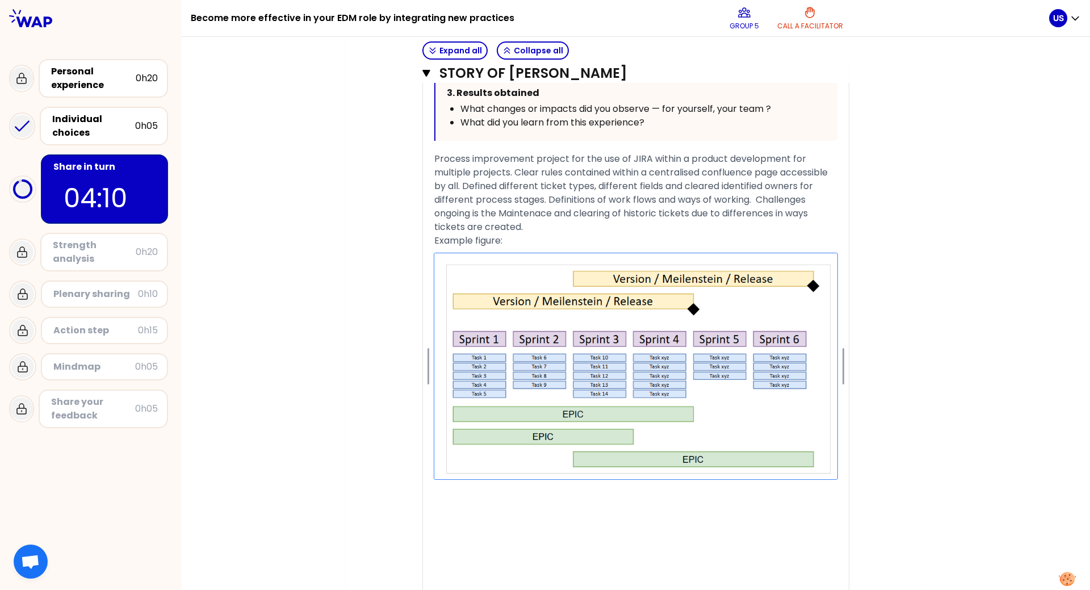
click at [636, 317] on textarea at bounding box center [635, 491] width 403 height 14
drag, startPoint x: 569, startPoint y: 490, endPoint x: 556, endPoint y: 490, distance: 13.1
click at [556, 317] on textarea "Epics for DDQS milestones planning" at bounding box center [635, 491] width 403 height 14
click at [568, 317] on textarea "EPs for DDQS milestones planning" at bounding box center [635, 491] width 403 height 14
click at [565, 317] on textarea "EPIs for DDQS milestones planning" at bounding box center [635, 491] width 403 height 14
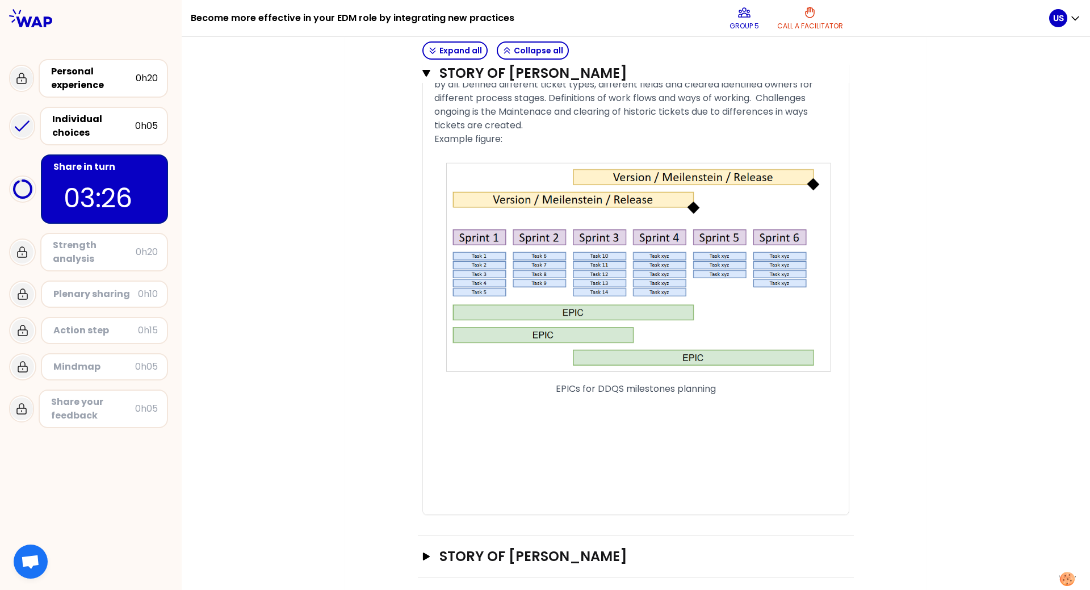
scroll to position [851, 0]
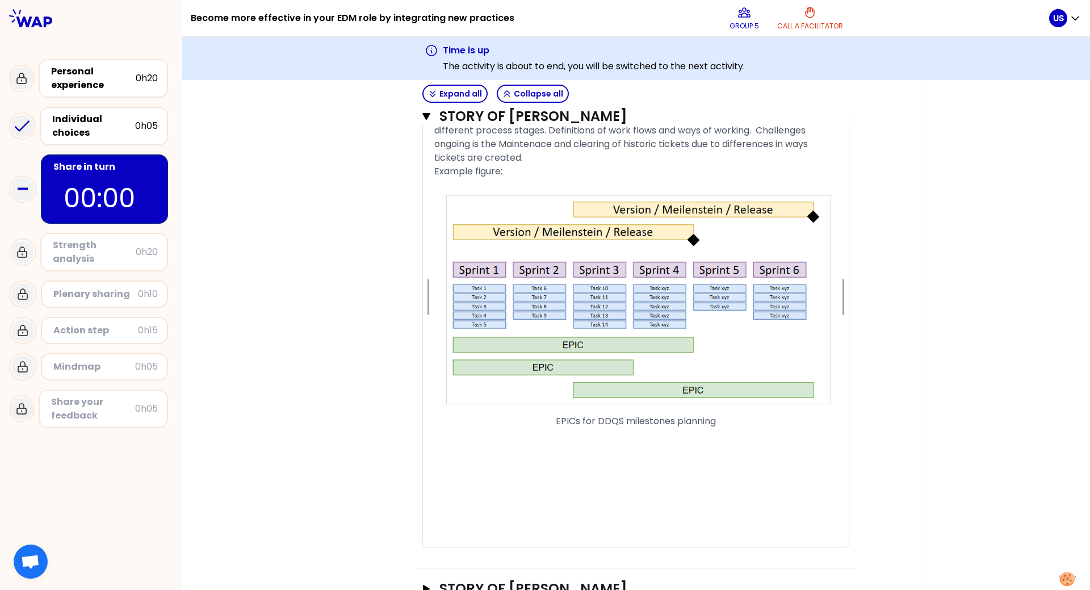
drag, startPoint x: 593, startPoint y: 421, endPoint x: 608, endPoint y: 425, distance: 16.0
click at [619, 317] on textarea "EPICs for DDQS milestones planning" at bounding box center [635, 421] width 403 height 14
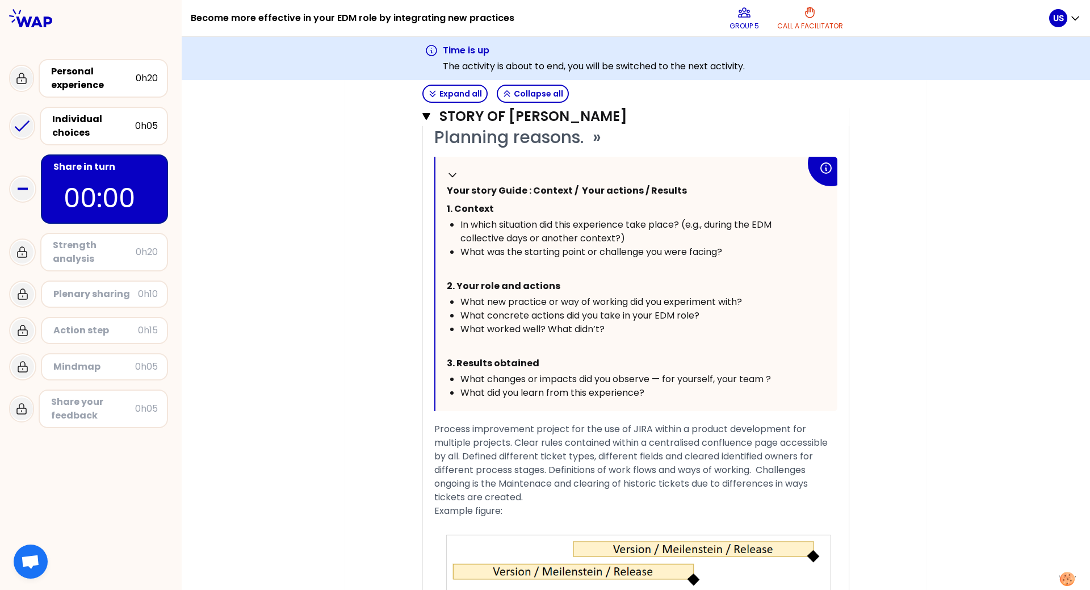
scroll to position [511, 0]
type textarea "EPICs for milestones planning"
click at [422, 114] on icon "button" at bounding box center [426, 116] width 8 height 7
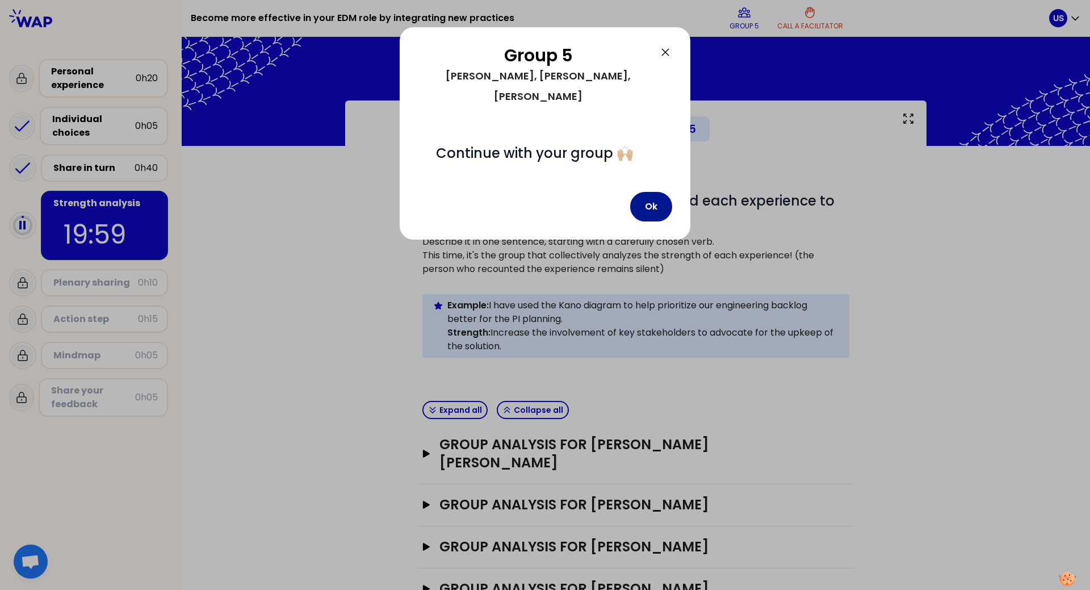
click at [649, 192] on button "Ok" at bounding box center [651, 207] width 42 height 30
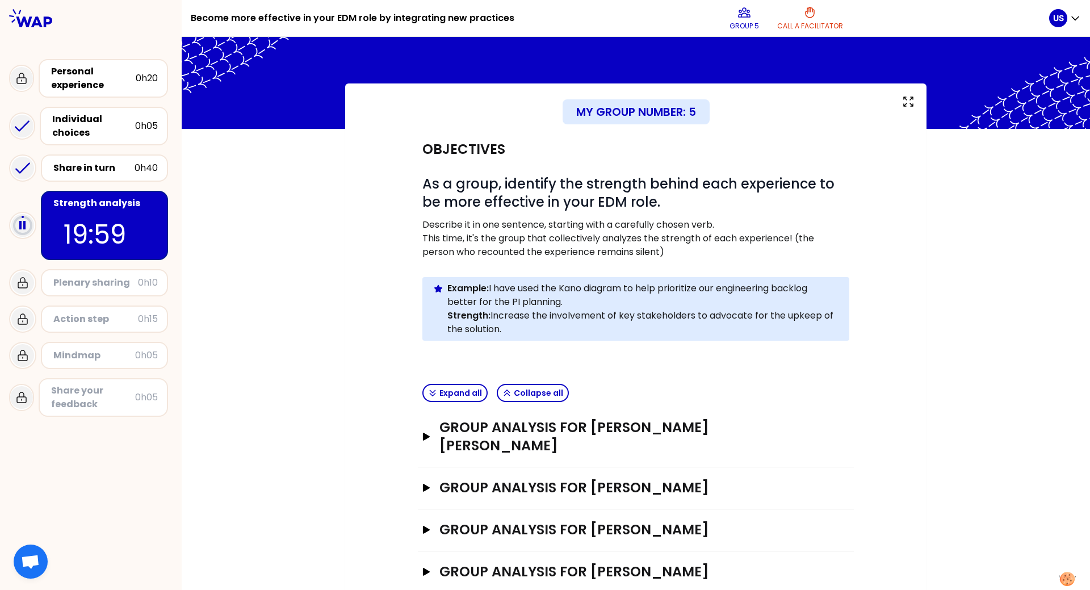
scroll to position [25, 0]
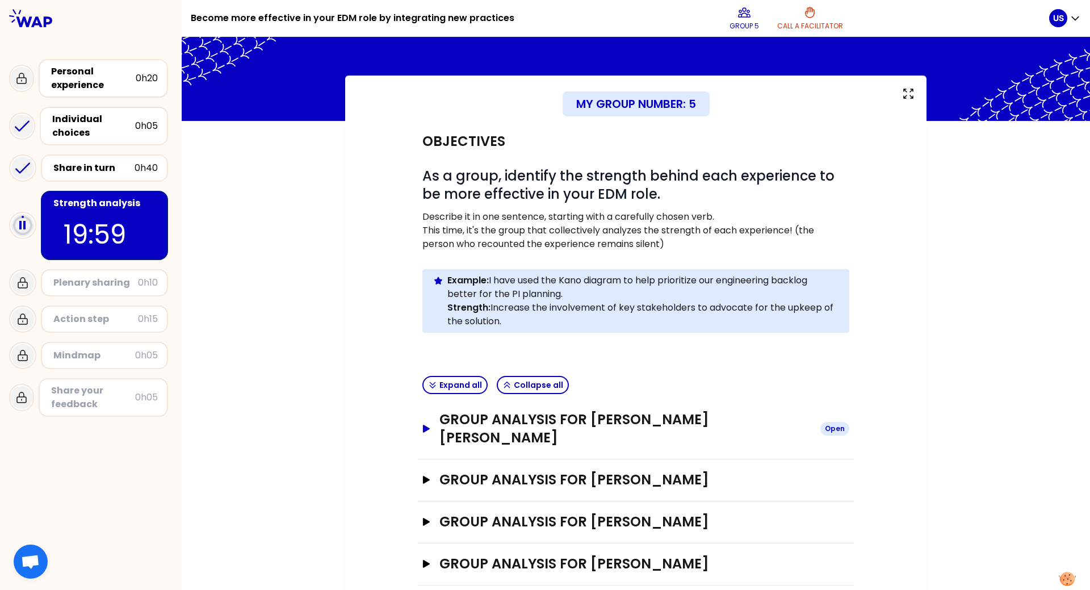
click at [424, 317] on icon "button" at bounding box center [426, 429] width 9 height 8
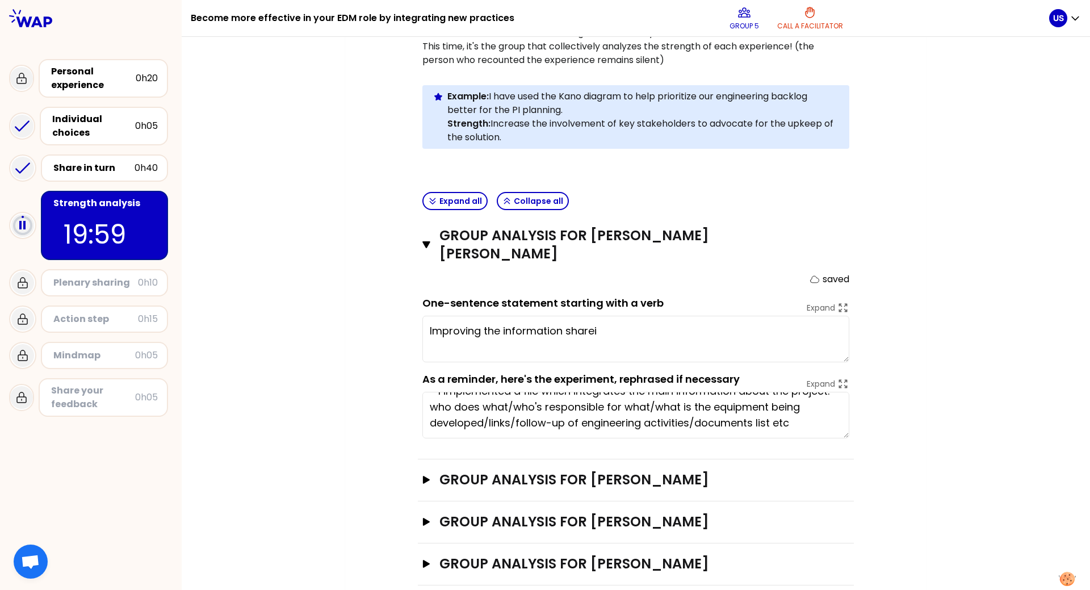
scroll to position [0, 0]
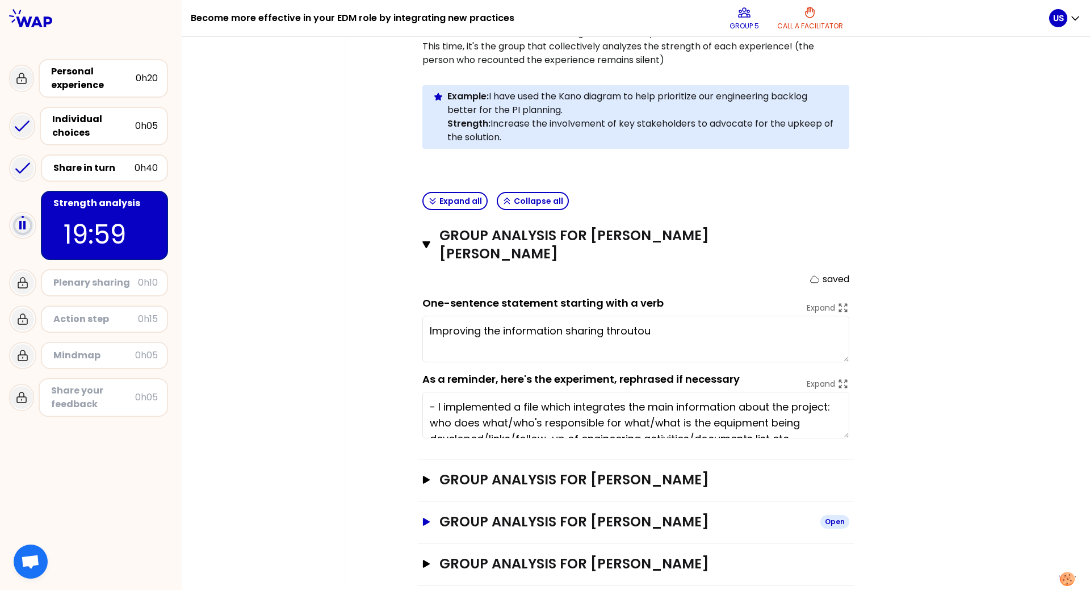
click at [423, 317] on button "Group analysis for [PERSON_NAME] Open" at bounding box center [635, 522] width 427 height 18
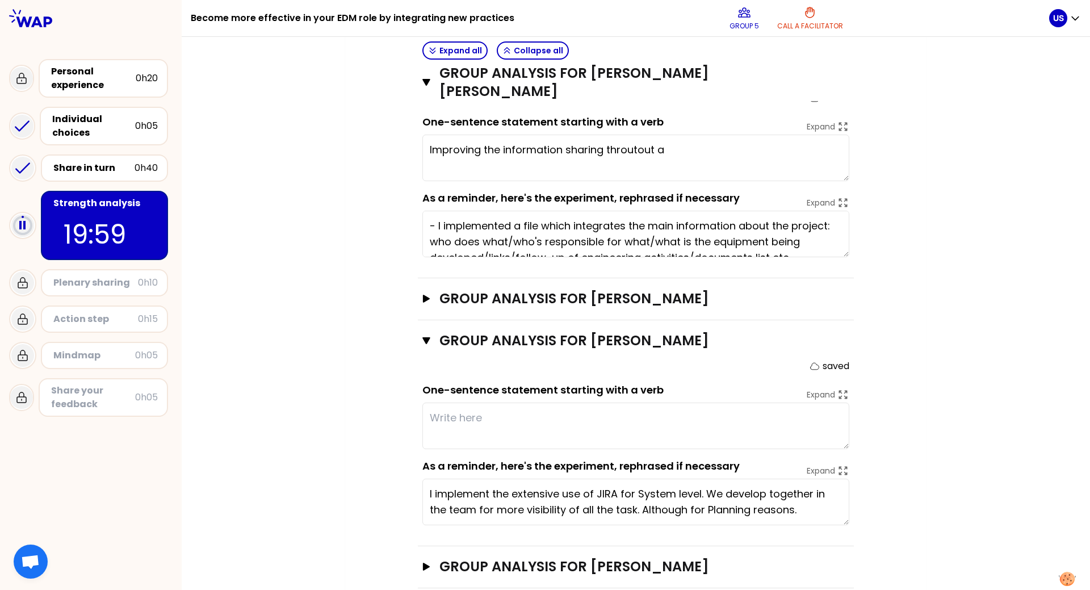
scroll to position [393, 0]
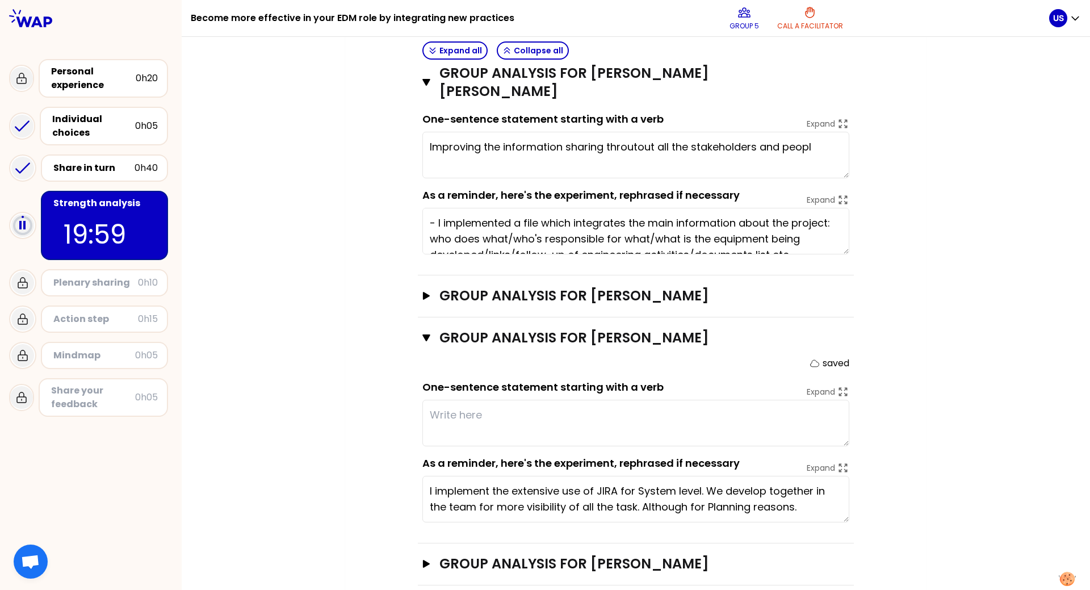
click at [461, 317] on textarea at bounding box center [635, 423] width 427 height 47
type textarea "Improving the information sharing throughout all the stakeholders of the projec…"
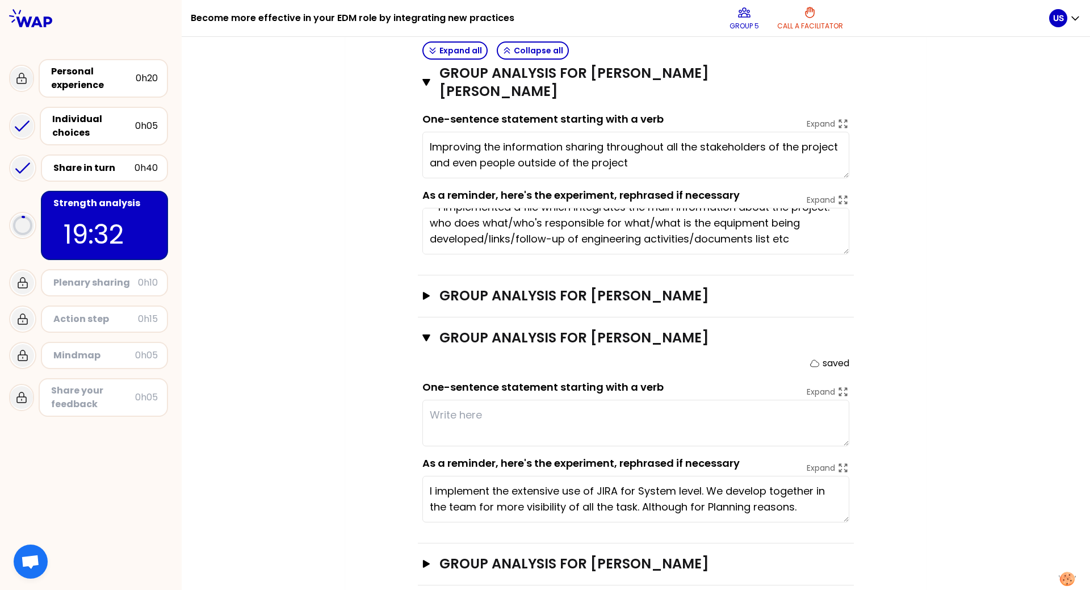
click at [479, 317] on textarea at bounding box center [635, 423] width 427 height 47
paste textarea "Visualize the work and the overall planning in [GEOGRAPHIC_DATA] for the whole …"
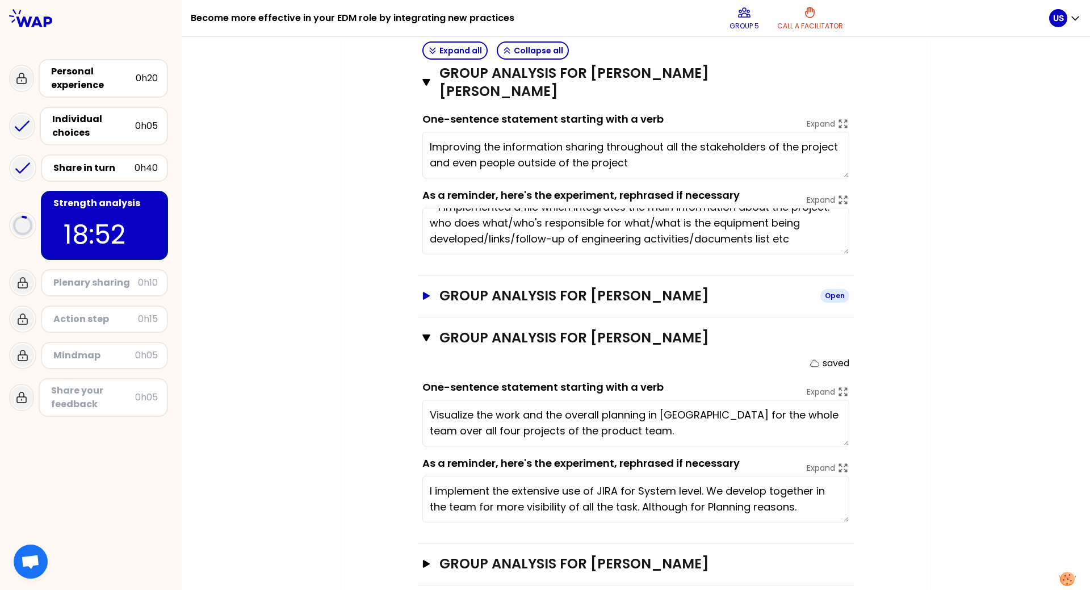
type textarea "Visualize the work and the overall planning in [GEOGRAPHIC_DATA] for the whole …"
click at [423, 292] on icon "button" at bounding box center [426, 296] width 7 height 8
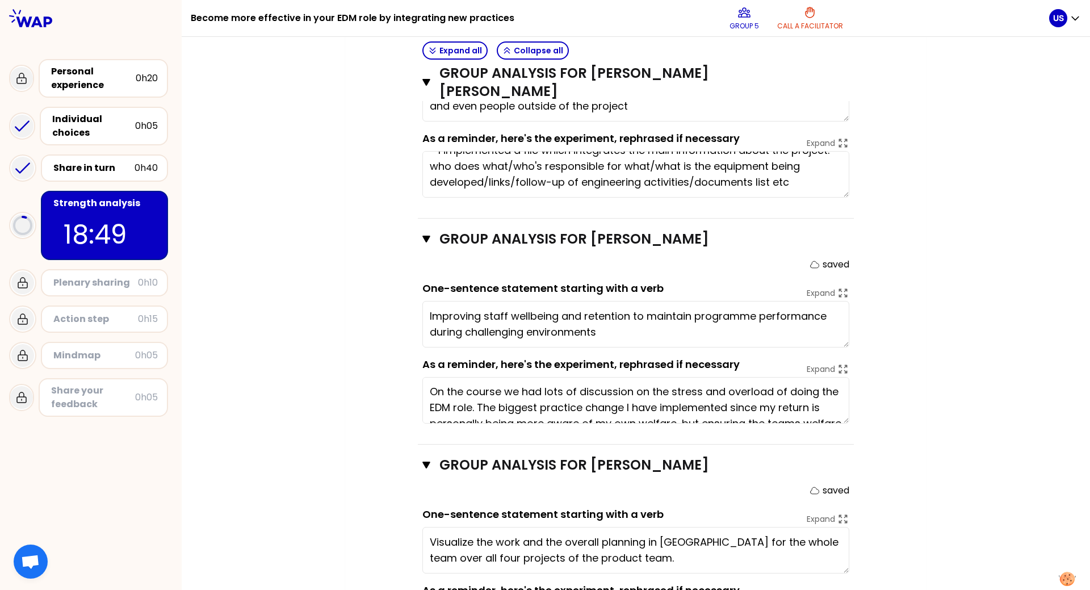
scroll to position [0, 0]
click at [717, 317] on icon at bounding box center [843, 369] width 12 height 12
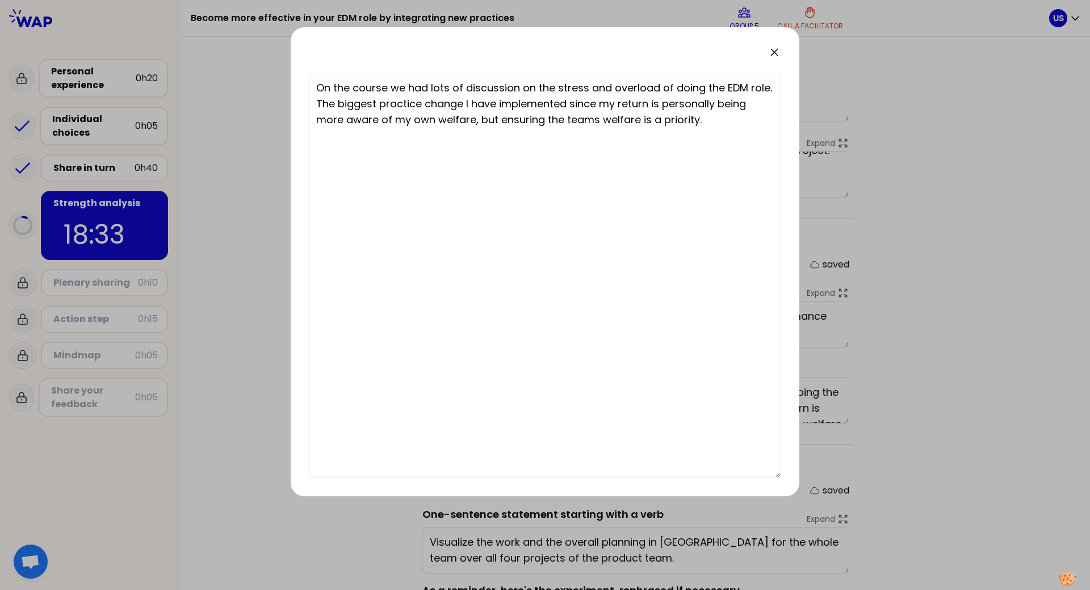
click at [717, 51] on icon at bounding box center [774, 52] width 7 height 7
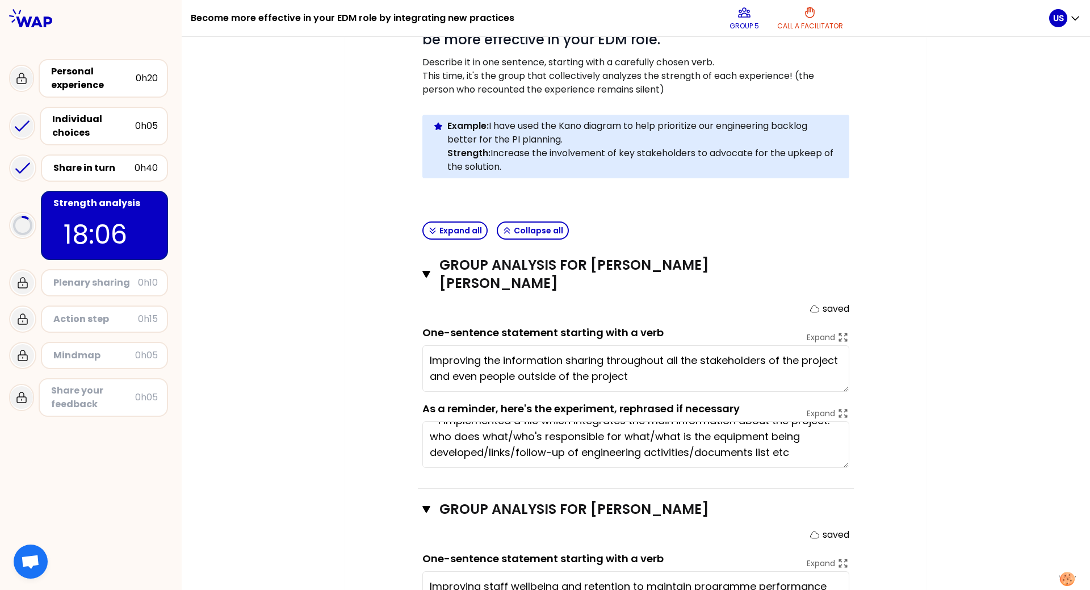
scroll to position [123, 0]
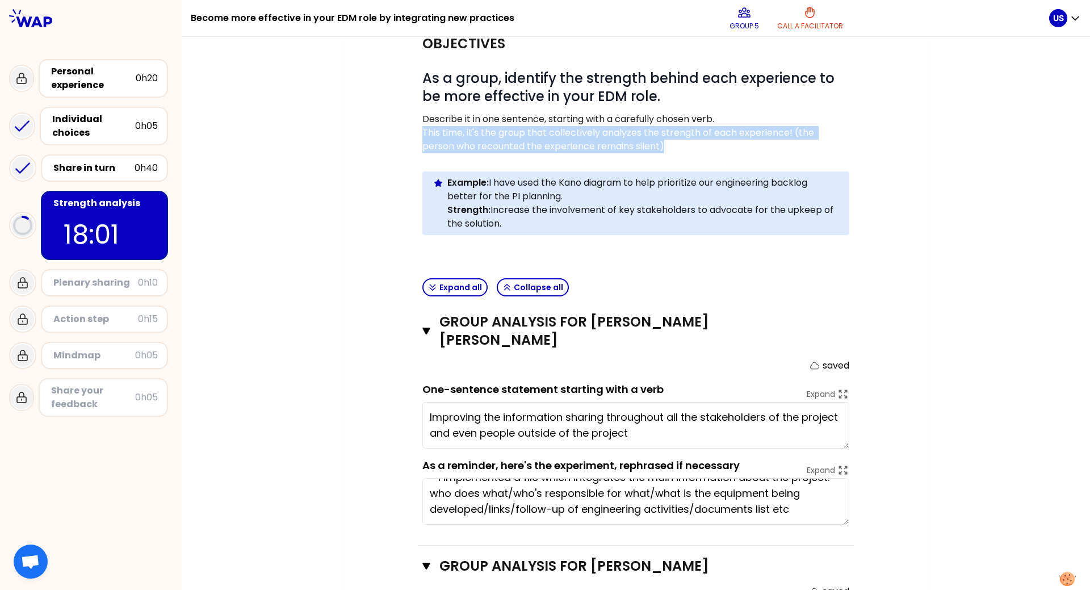
drag, startPoint x: 419, startPoint y: 131, endPoint x: 662, endPoint y: 146, distance: 242.8
click at [662, 146] on p "This time, it's the group that collectively analyzes the strength of each exper…" at bounding box center [635, 139] width 427 height 27
copy p "This time, it's the group that collectively analyzes the strength of each exper…"
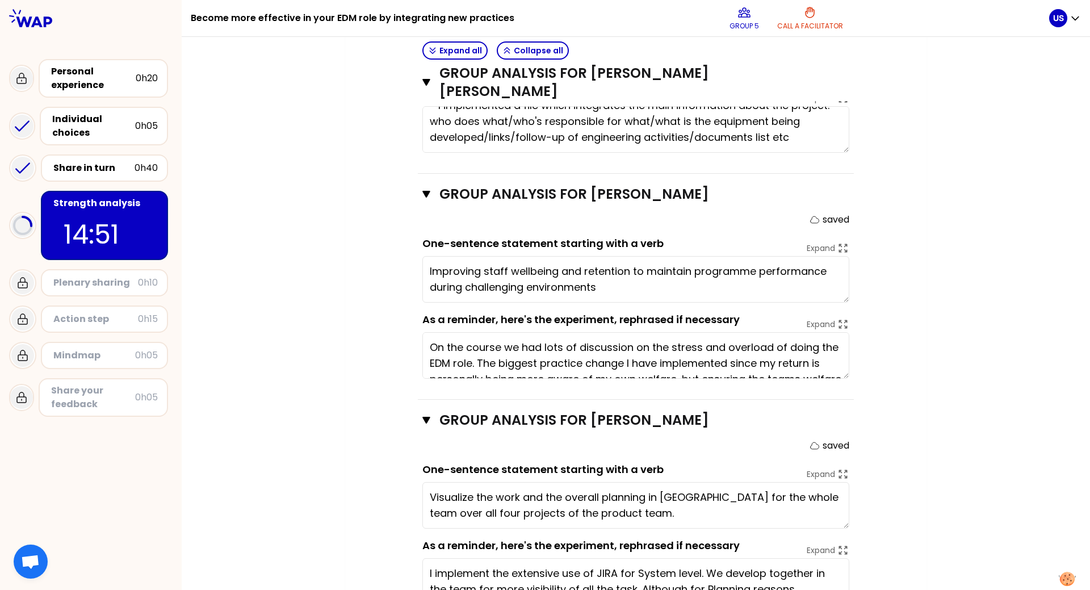
scroll to position [543, 0]
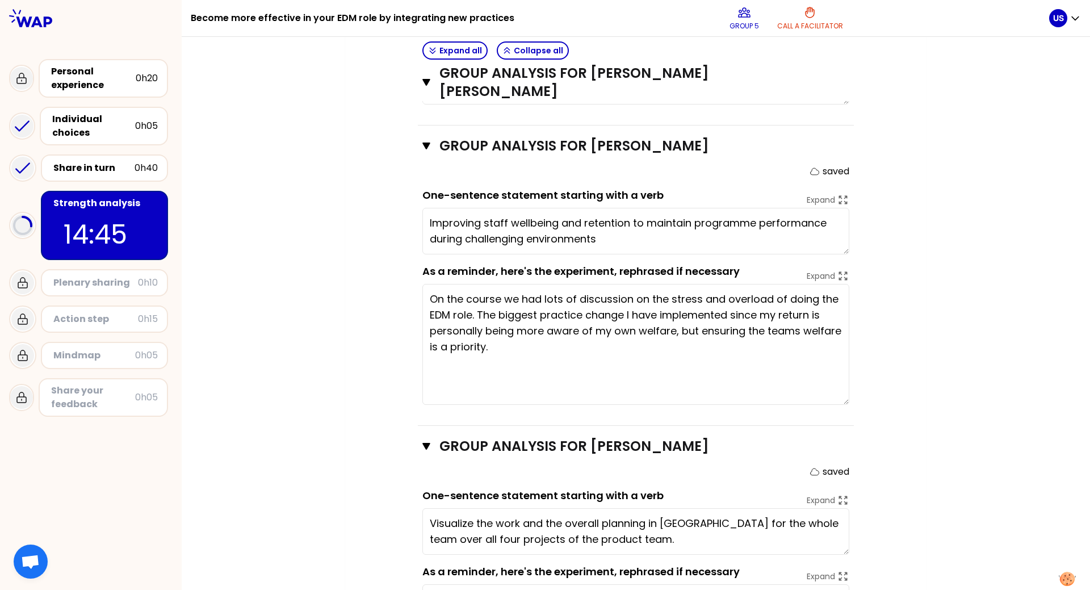
drag, startPoint x: 842, startPoint y: 309, endPoint x: 843, endPoint y: 387, distance: 78.3
click at [717, 317] on textarea "On the course we had lots of discussion on the stress and overload of doing the…" at bounding box center [635, 344] width 427 height 121
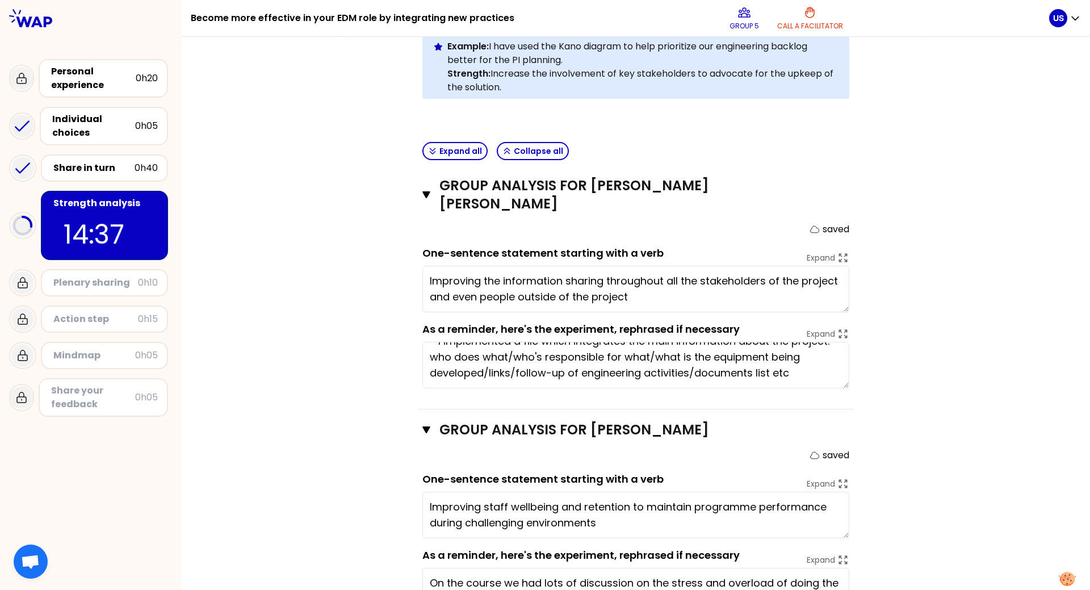
scroll to position [0, 0]
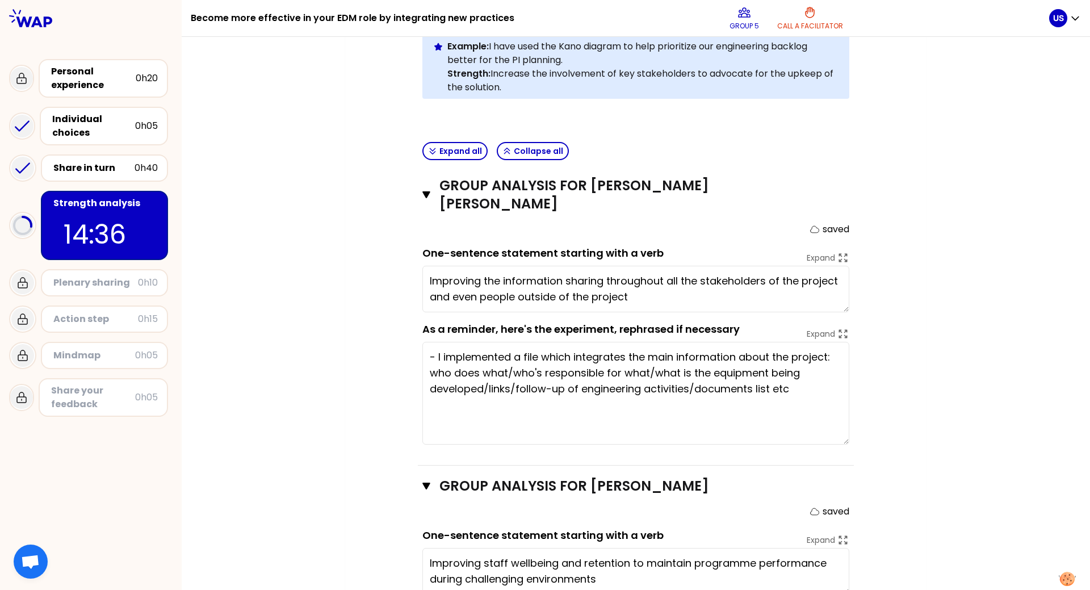
drag, startPoint x: 842, startPoint y: 366, endPoint x: 843, endPoint y: 425, distance: 59.1
click at [717, 317] on textarea "- I implemented a file which integrates the main information about the project:…" at bounding box center [635, 393] width 427 height 103
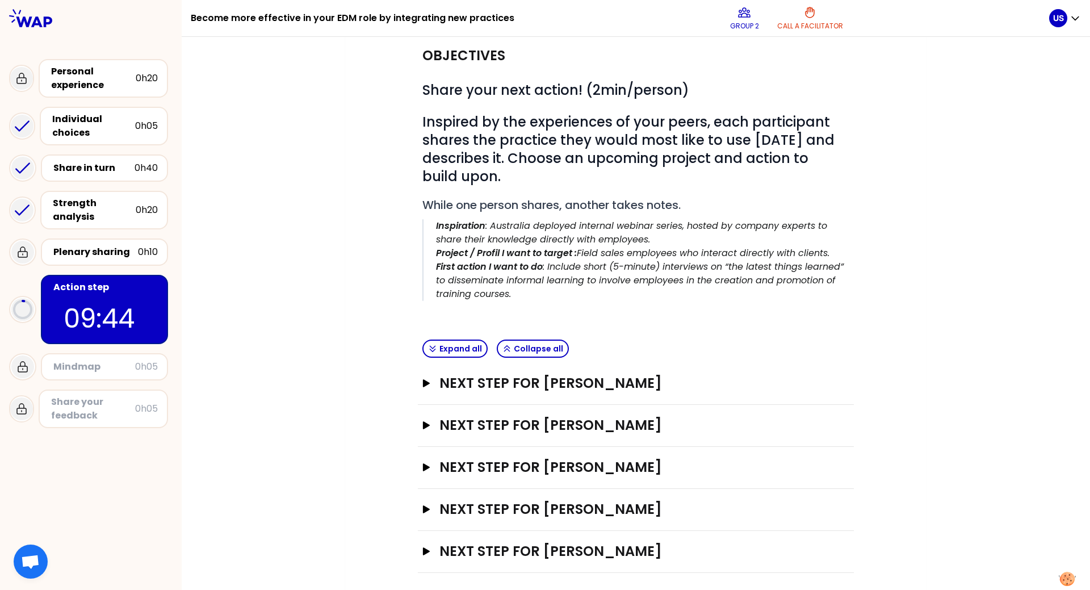
scroll to position [116, 0]
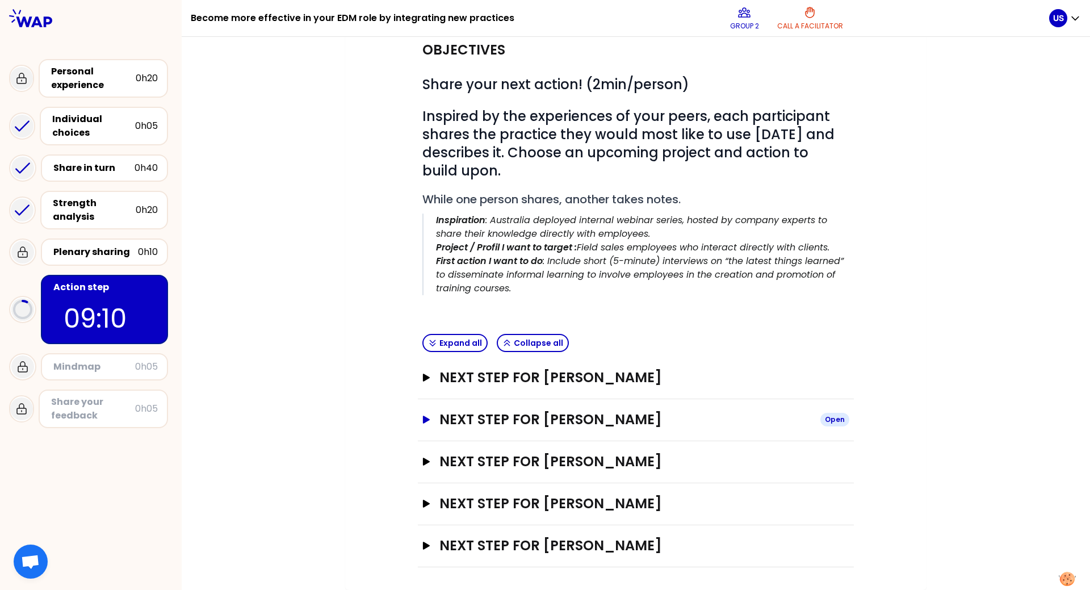
click at [423, 317] on icon "button" at bounding box center [426, 419] width 7 height 8
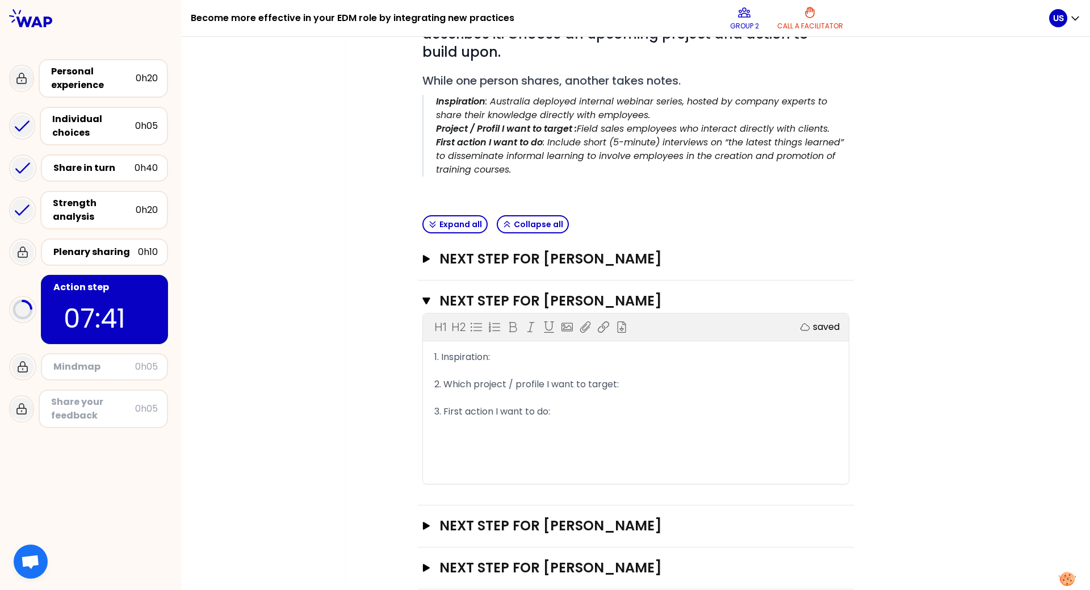
scroll to position [299, 0]
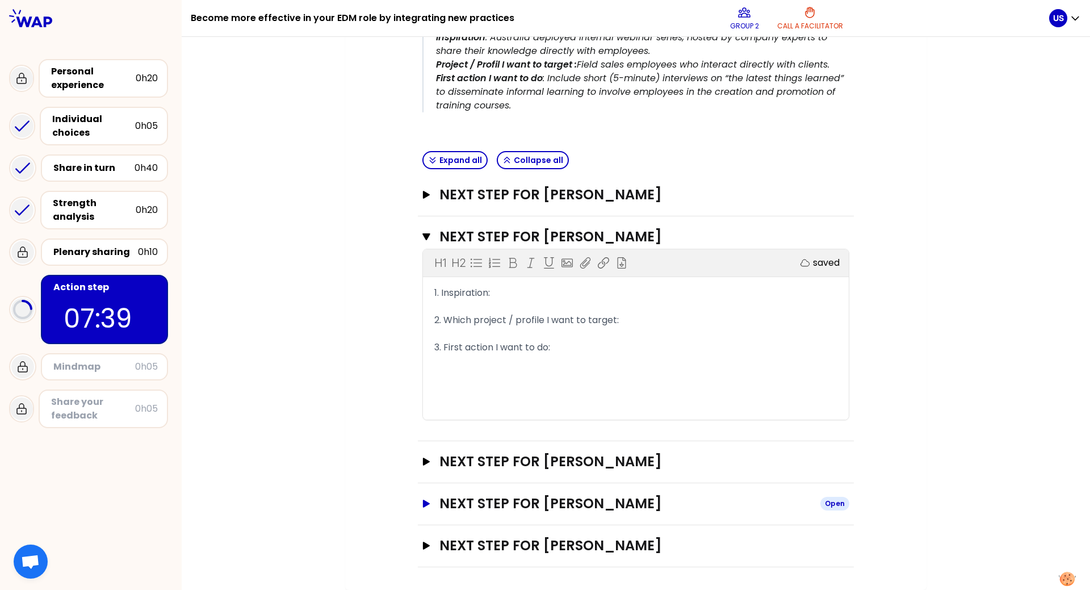
click at [423, 317] on icon "button" at bounding box center [426, 503] width 7 height 8
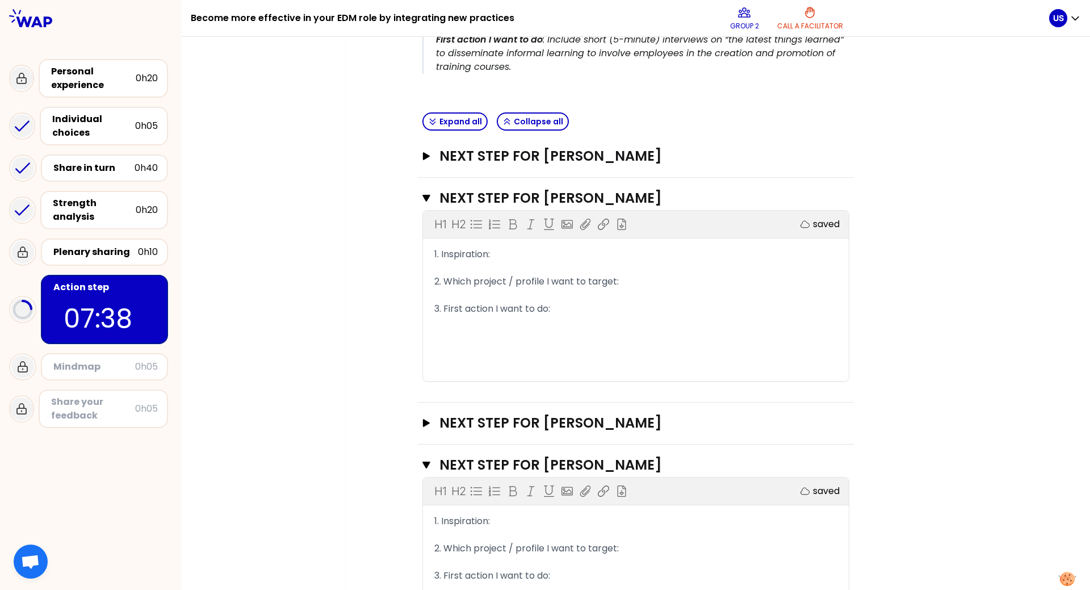
scroll to position [356, 0]
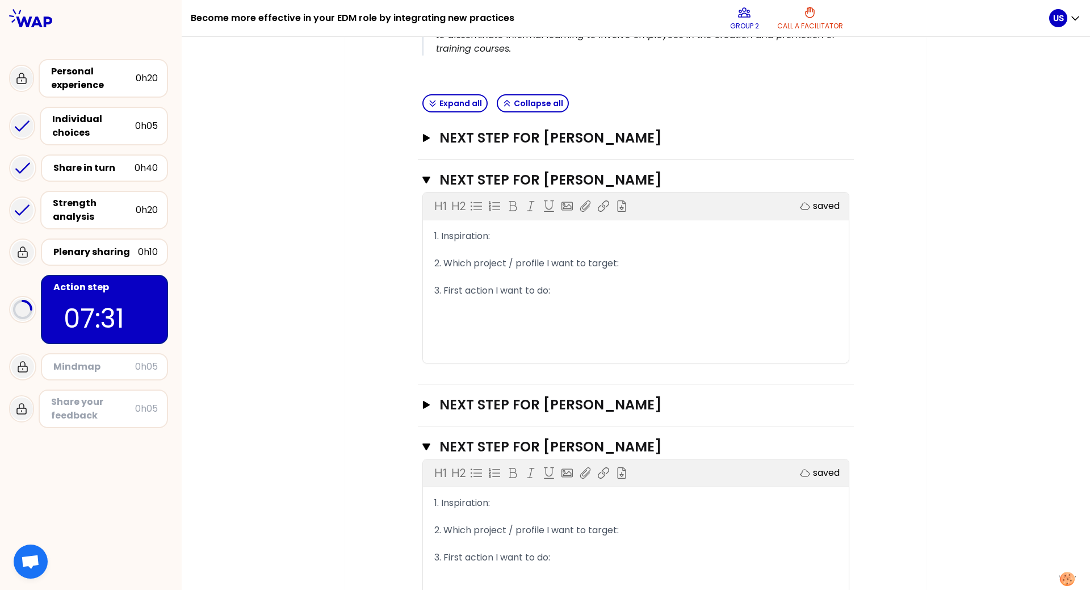
click at [517, 317] on div "1. Inspiration:" at bounding box center [635, 503] width 403 height 14
click at [514, 317] on div "1. Inspiration: The" at bounding box center [635, 503] width 403 height 14
click at [572, 317] on div "3. First action I want to do:" at bounding box center [635, 558] width 403 height 14
click at [502, 317] on div "1. Inspiration:" at bounding box center [635, 503] width 403 height 14
click at [642, 317] on div "2. Which project / profile I want to target:" at bounding box center [635, 530] width 403 height 14
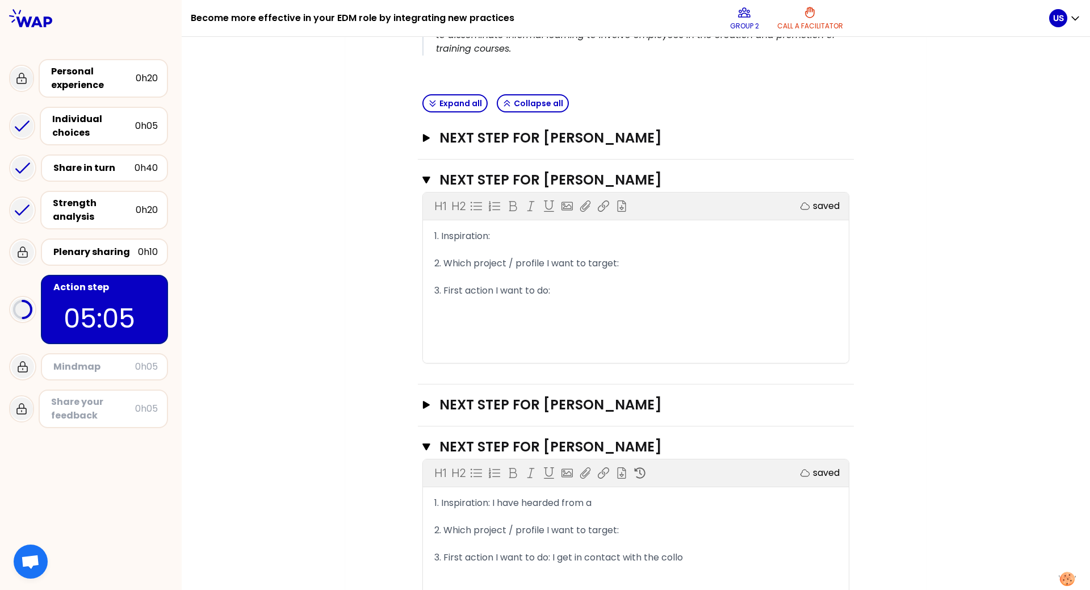
click at [624, 317] on div "1. Inspiration: I have hearded from a" at bounding box center [635, 503] width 403 height 14
drag, startPoint x: 514, startPoint y: 502, endPoint x: 594, endPoint y: 505, distance: 80.1
click at [594, 317] on div "1. Inspiration: I have hearded from a" at bounding box center [635, 503] width 403 height 14
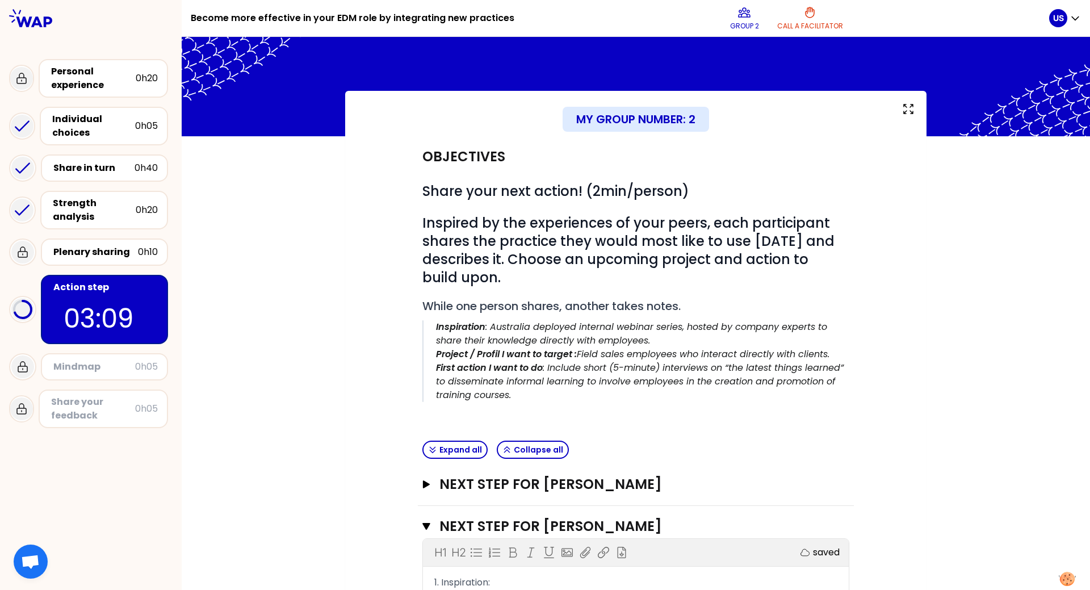
scroll to position [11, 0]
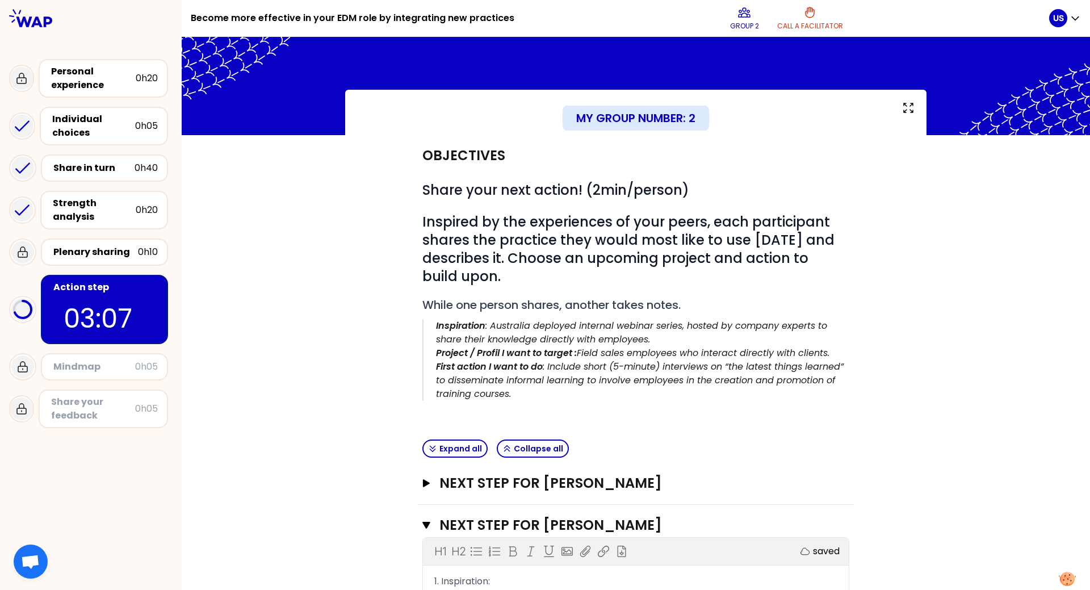
click at [422, 317] on icon "button" at bounding box center [426, 525] width 8 height 7
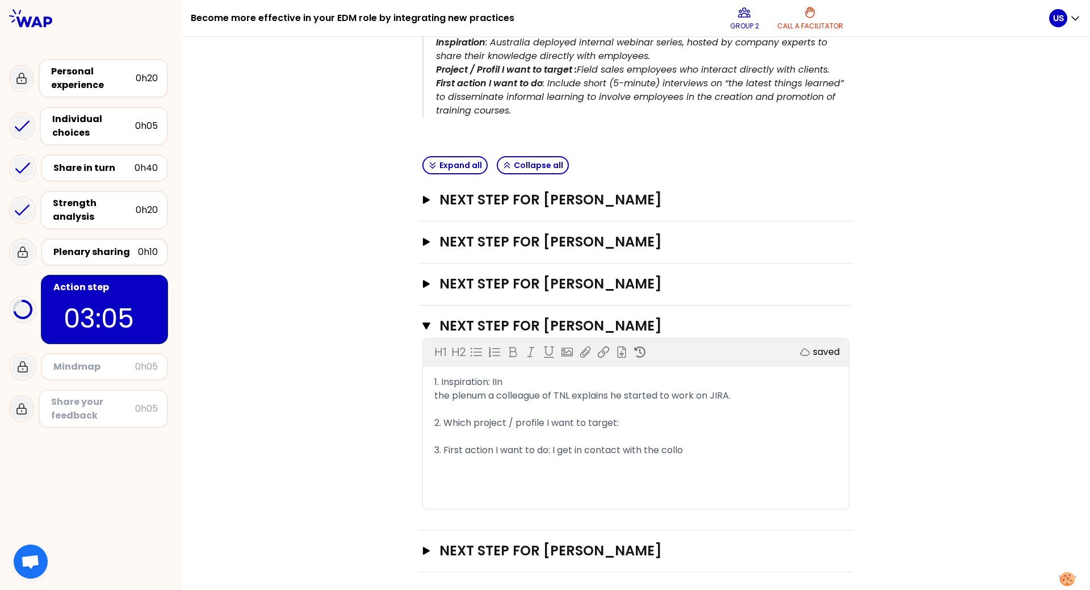
scroll to position [295, 0]
drag, startPoint x: 501, startPoint y: 381, endPoint x: 519, endPoint y: 386, distance: 18.9
click at [506, 317] on div "1. Inspiration: IIn the plenum a colleague of TNL explains he started to work o…" at bounding box center [635, 388] width 403 height 27
click at [627, 317] on div "2. Which project / profile I want to target:" at bounding box center [635, 422] width 403 height 14
click at [631, 317] on div "2. Which project / profile I want to target: To" at bounding box center [635, 422] width 403 height 14
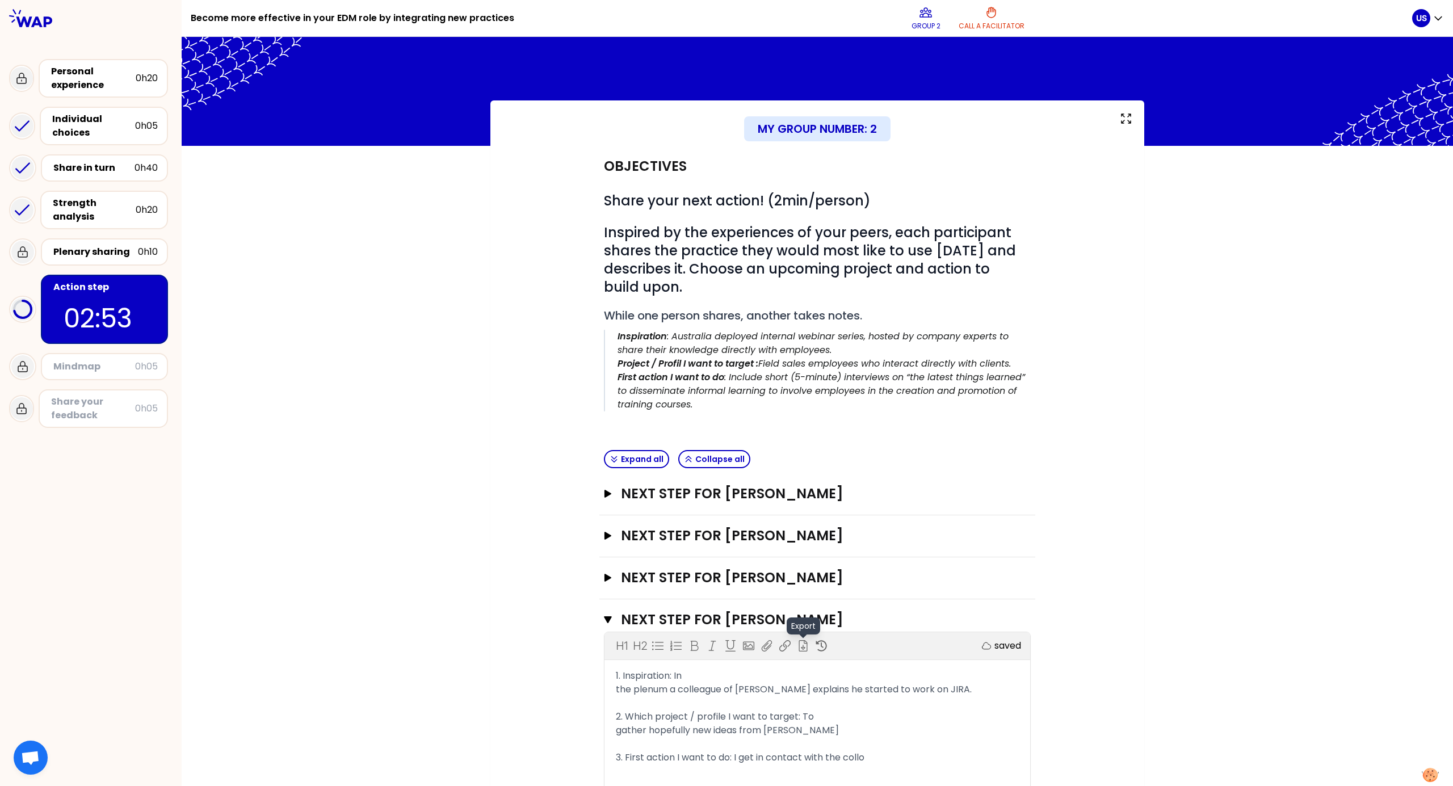
scroll to position [151, 0]
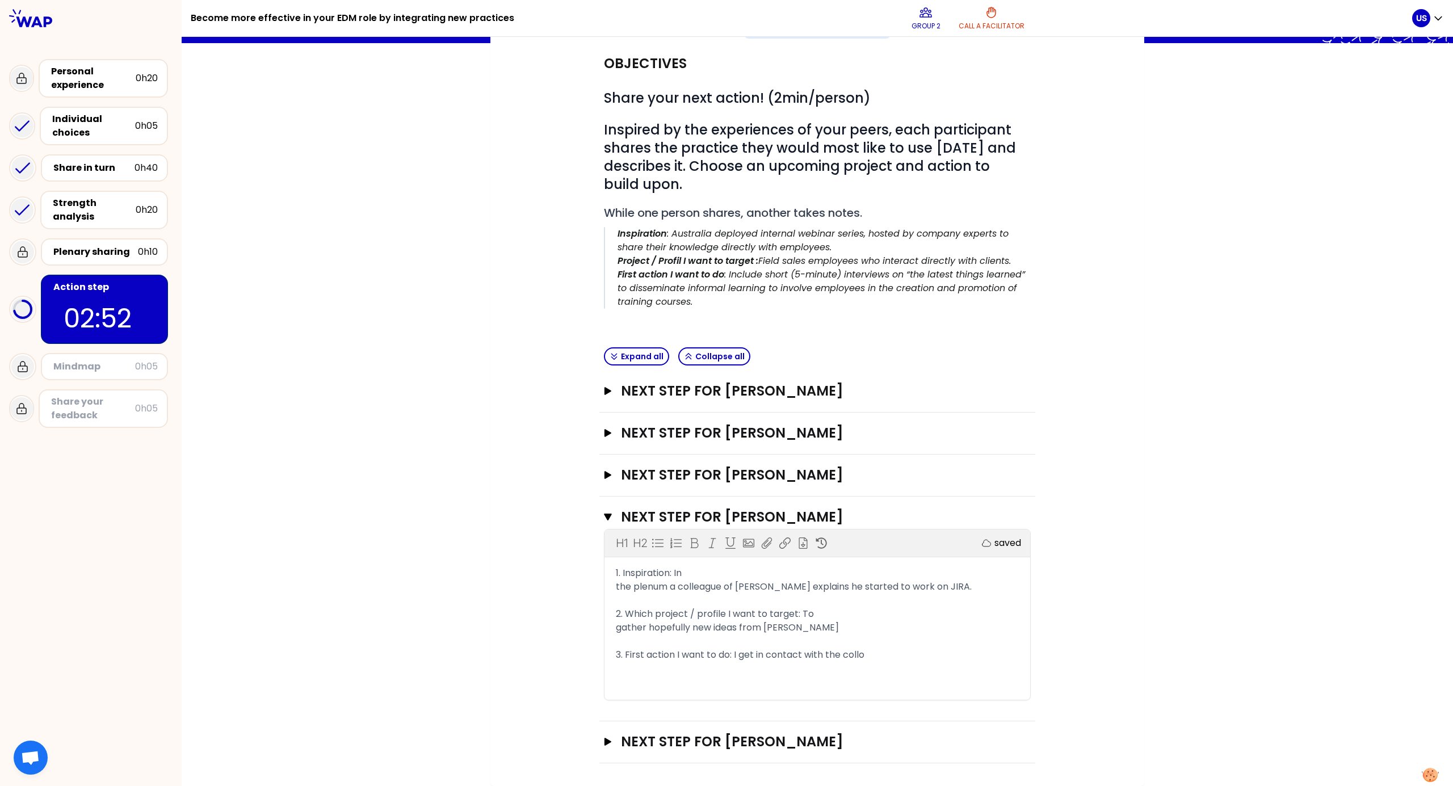
click at [717, 317] on div "1. Inspiration: In the plenum a colleague of [PERSON_NAME] explains he started …" at bounding box center [817, 579] width 403 height 27
click at [717, 317] on div "2. Which project / profile I want to target: To gather hopefully new ideas from…" at bounding box center [817, 620] width 403 height 27
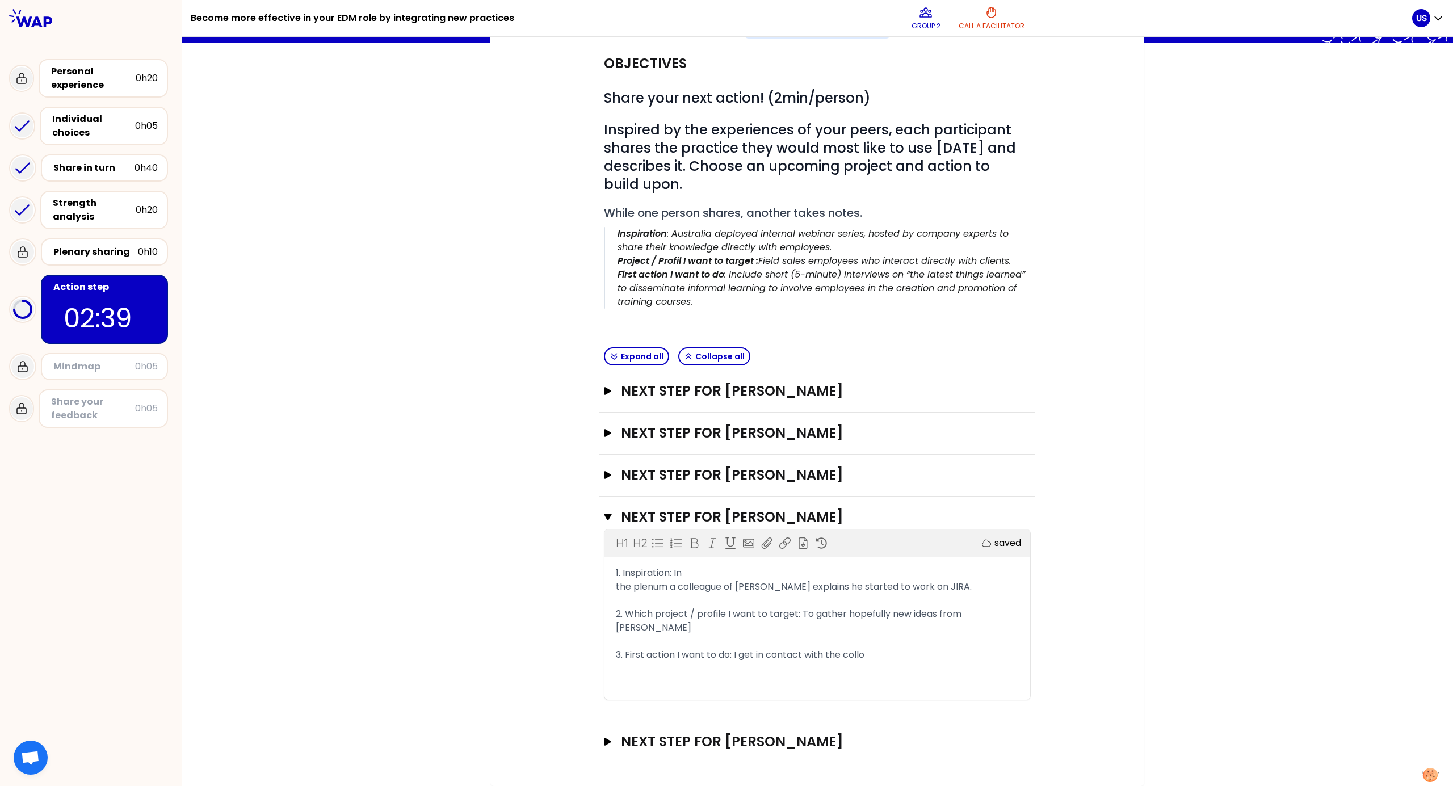
click at [717, 317] on div "2. Which project / profile I want to target: To gather hopefully new ideas from…" at bounding box center [817, 620] width 403 height 27
click at [717, 317] on div "3. First action I want to do: I get in contact with the collo" at bounding box center [817, 655] width 403 height 14
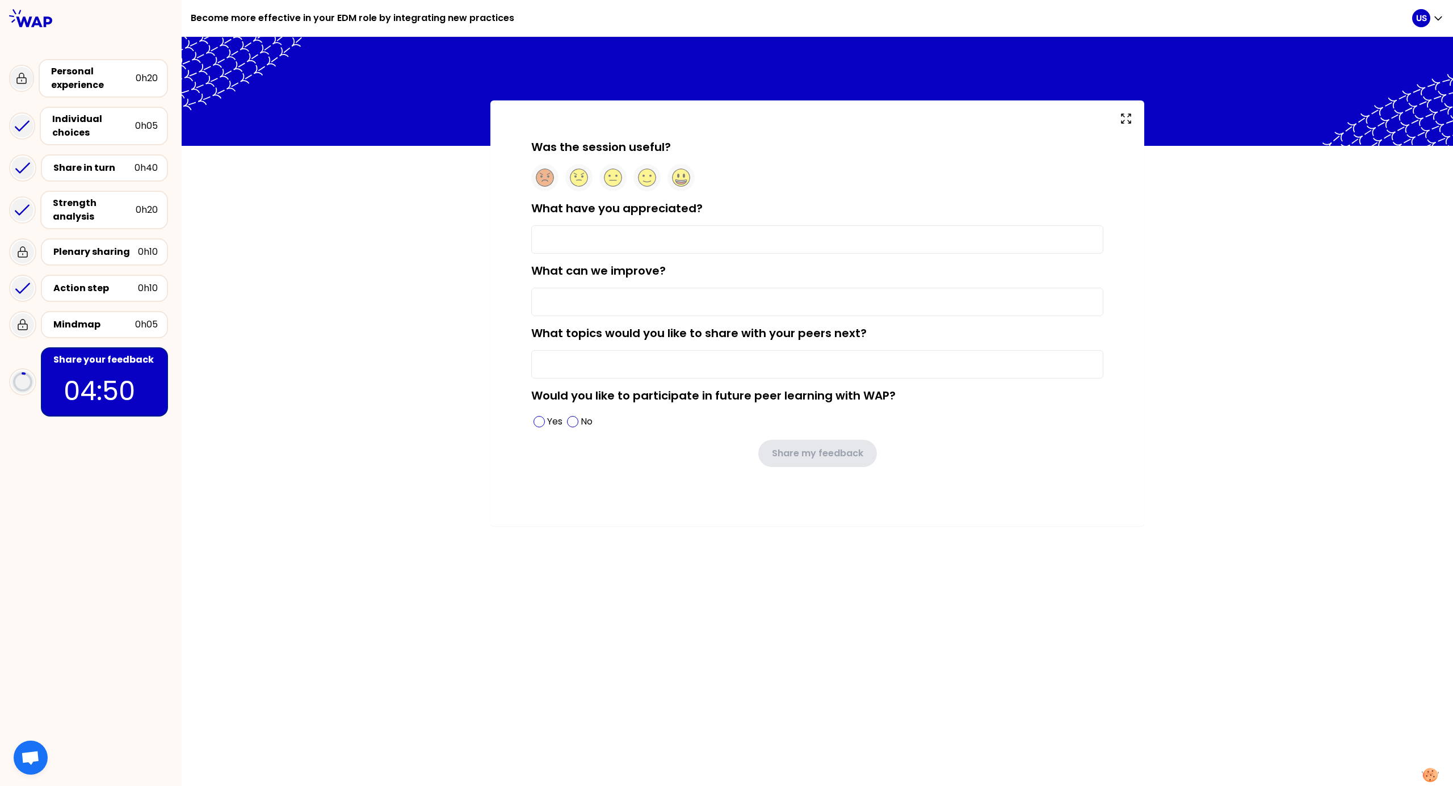
click at [643, 238] on input "What have you appreciated?" at bounding box center [817, 239] width 572 height 28
type input "the exchange"
click at [636, 301] on input "What can we improve?" at bounding box center [817, 302] width 572 height 28
type input "do not plan during lunch time"
click at [717, 317] on input "What topics would you like to share with your peers next?" at bounding box center [817, 364] width 572 height 28
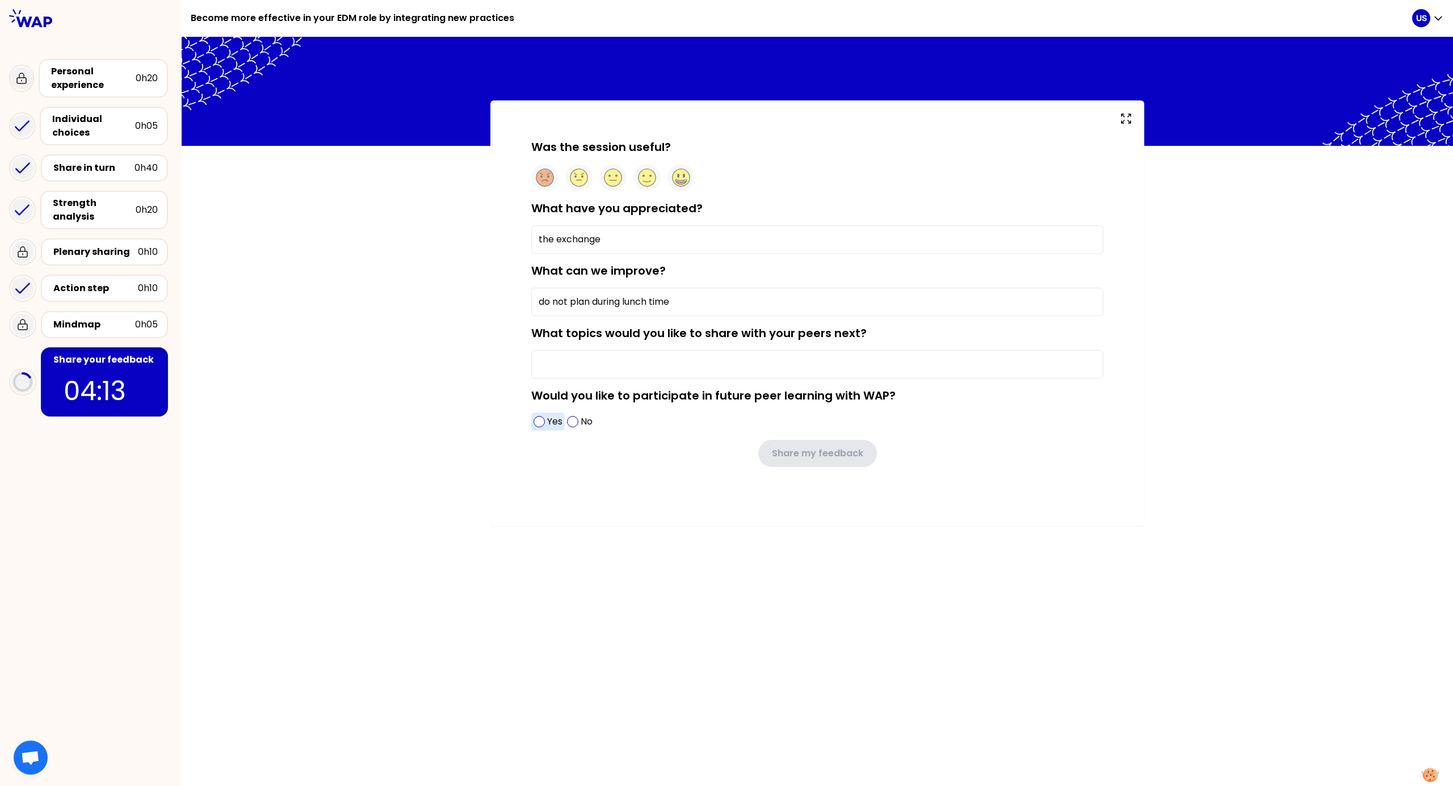
click at [539, 317] on span at bounding box center [539, 421] width 11 height 11
click at [582, 317] on input "What topics would you like to share with your peers next?" at bounding box center [817, 364] width 572 height 28
type input "see what happens ... no idea [DATE] ;)"
click at [681, 175] on circle at bounding box center [682, 178] width 18 height 18
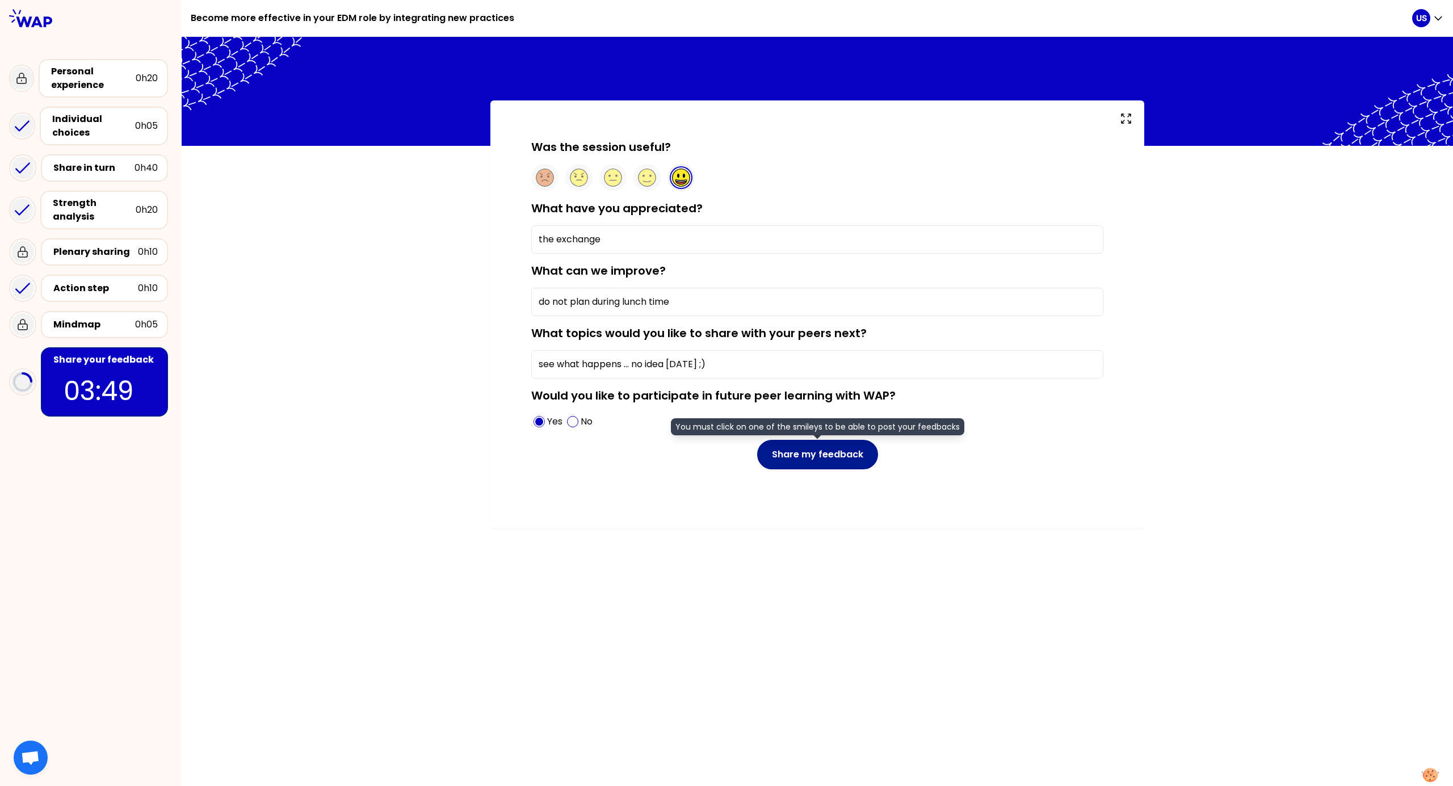
click at [717, 317] on button "Share my feedback" at bounding box center [817, 455] width 121 height 30
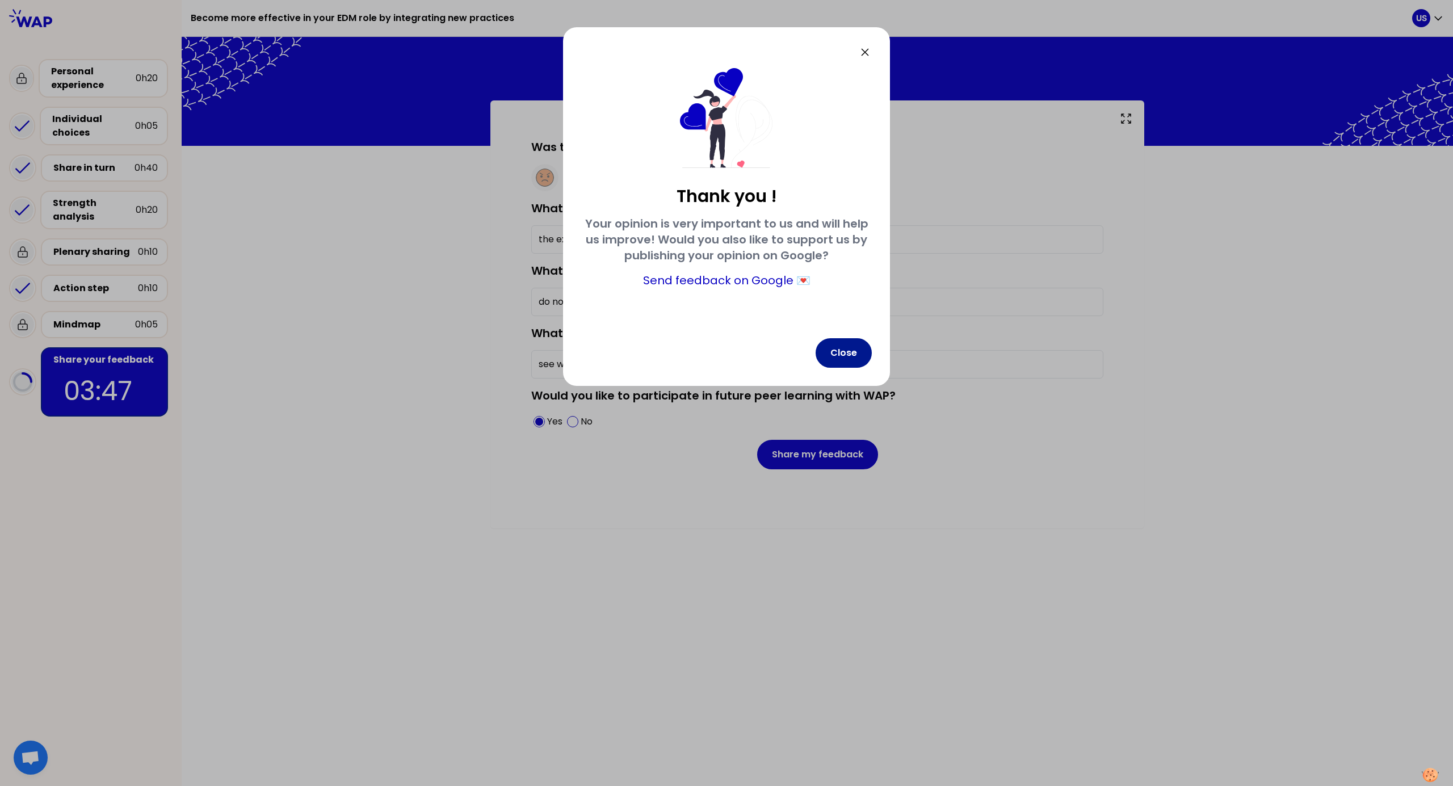
click at [717, 317] on button "Close" at bounding box center [844, 353] width 56 height 30
